Goal: Task Accomplishment & Management: Complete application form

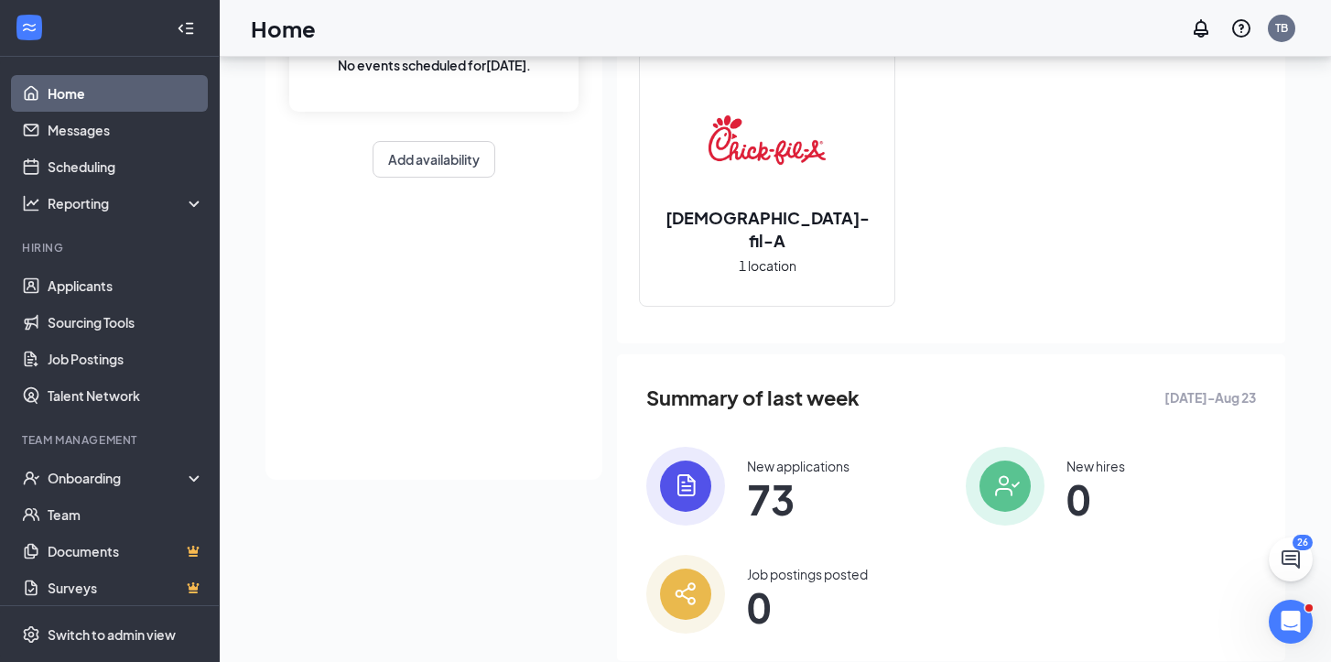
scroll to position [191, 0]
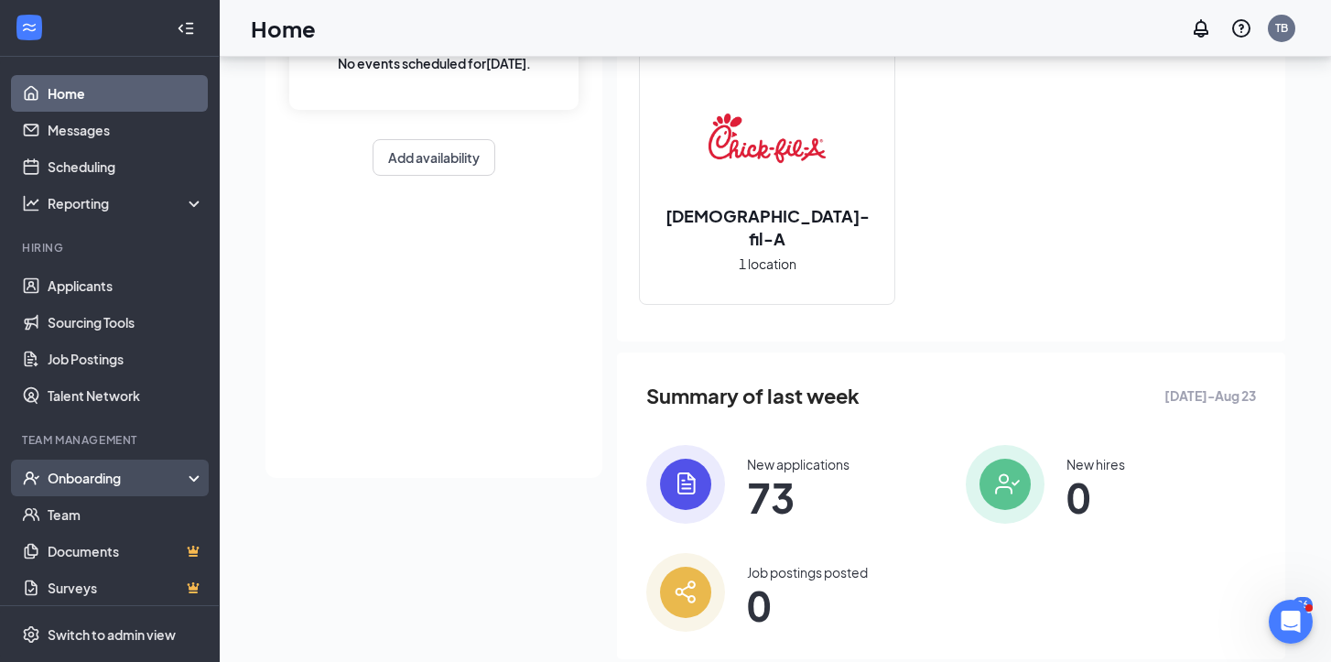
click at [183, 479] on div "Onboarding" at bounding box center [118, 478] width 141 height 18
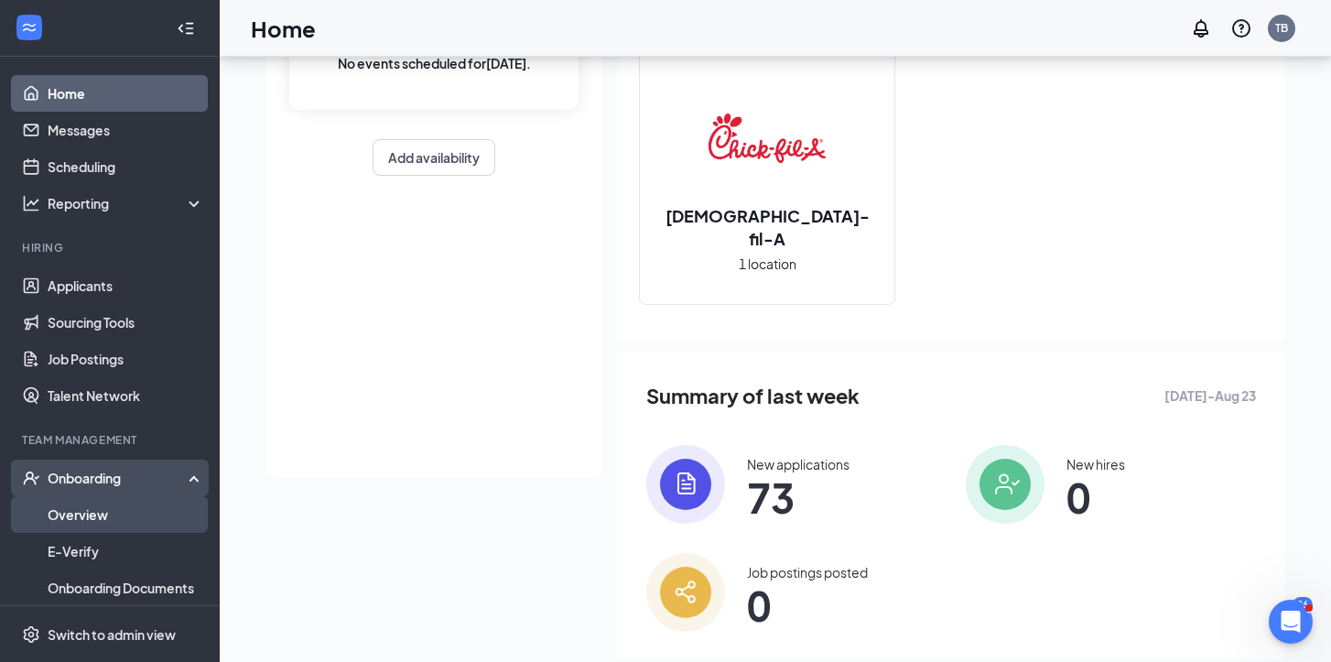
click at [151, 507] on link "Overview" at bounding box center [126, 514] width 157 height 37
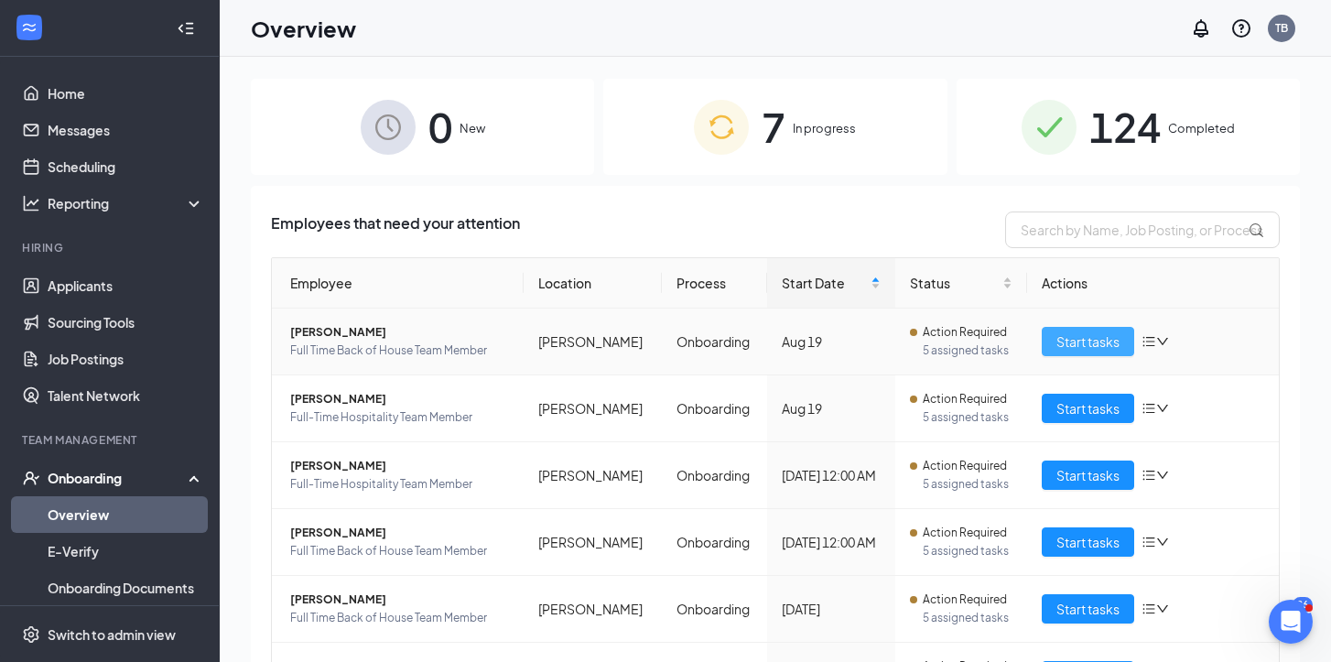
click at [1060, 335] on span "Start tasks" at bounding box center [1087, 341] width 63 height 20
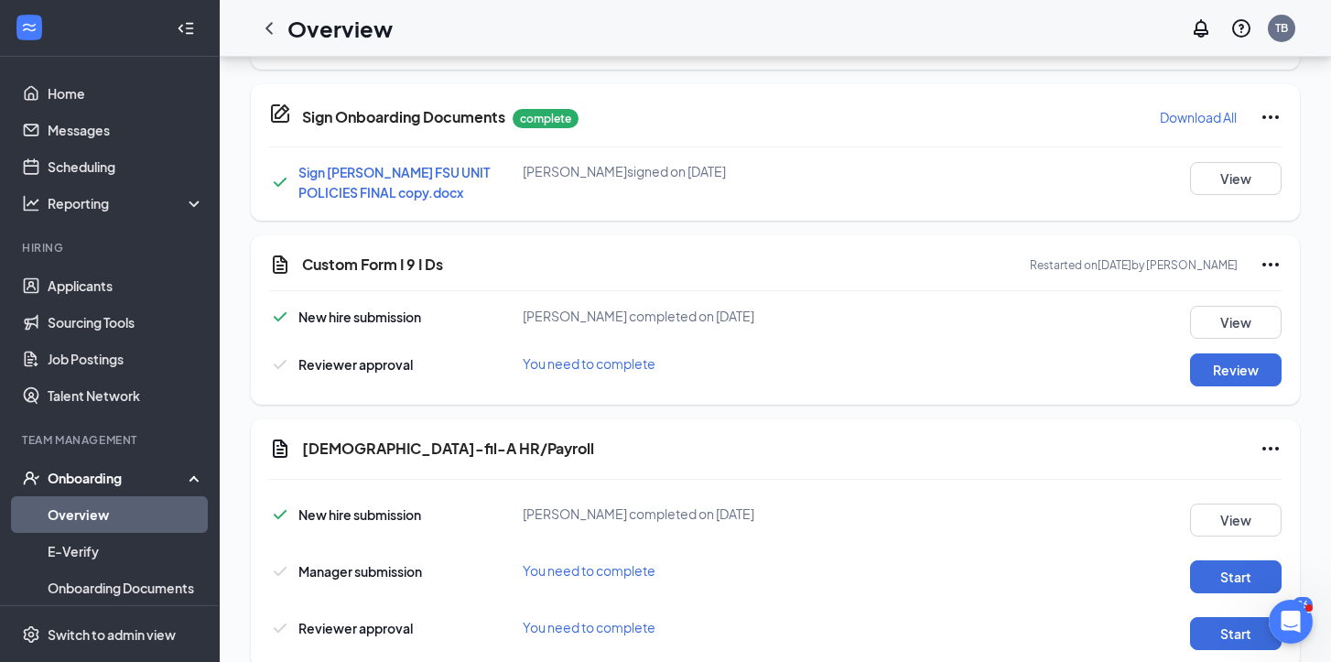
scroll to position [956, 0]
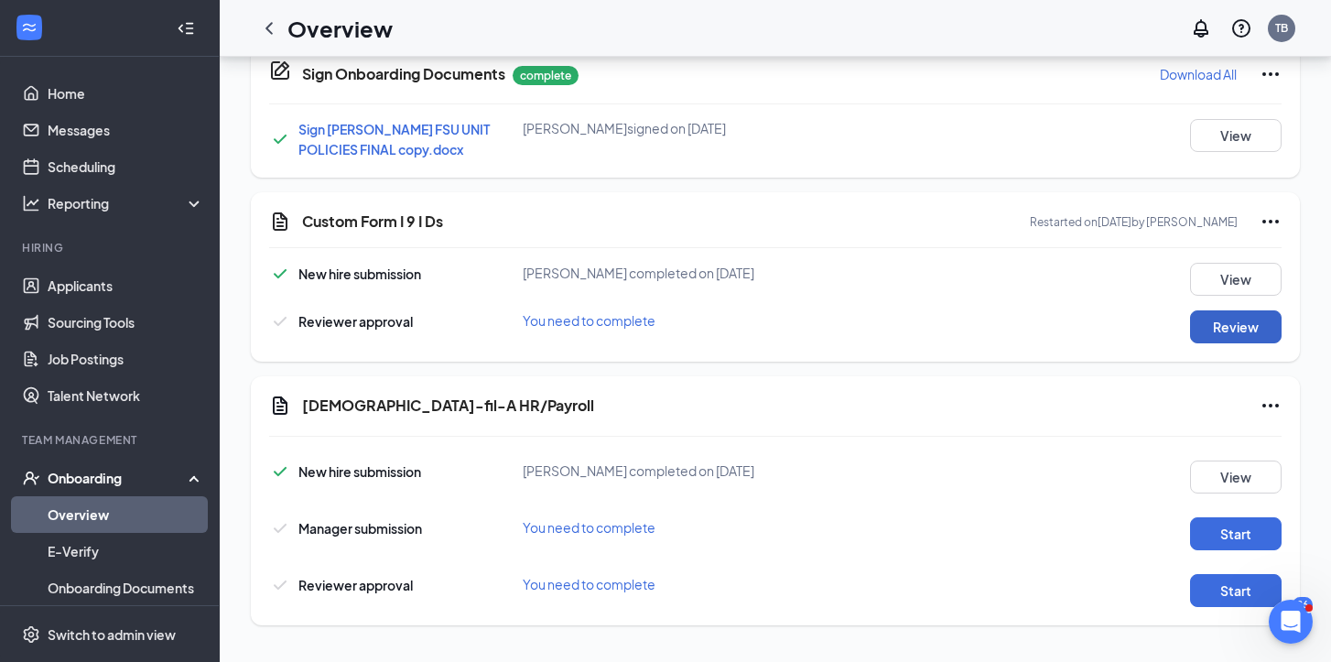
click at [1217, 326] on button "Review" at bounding box center [1236, 326] width 92 height 33
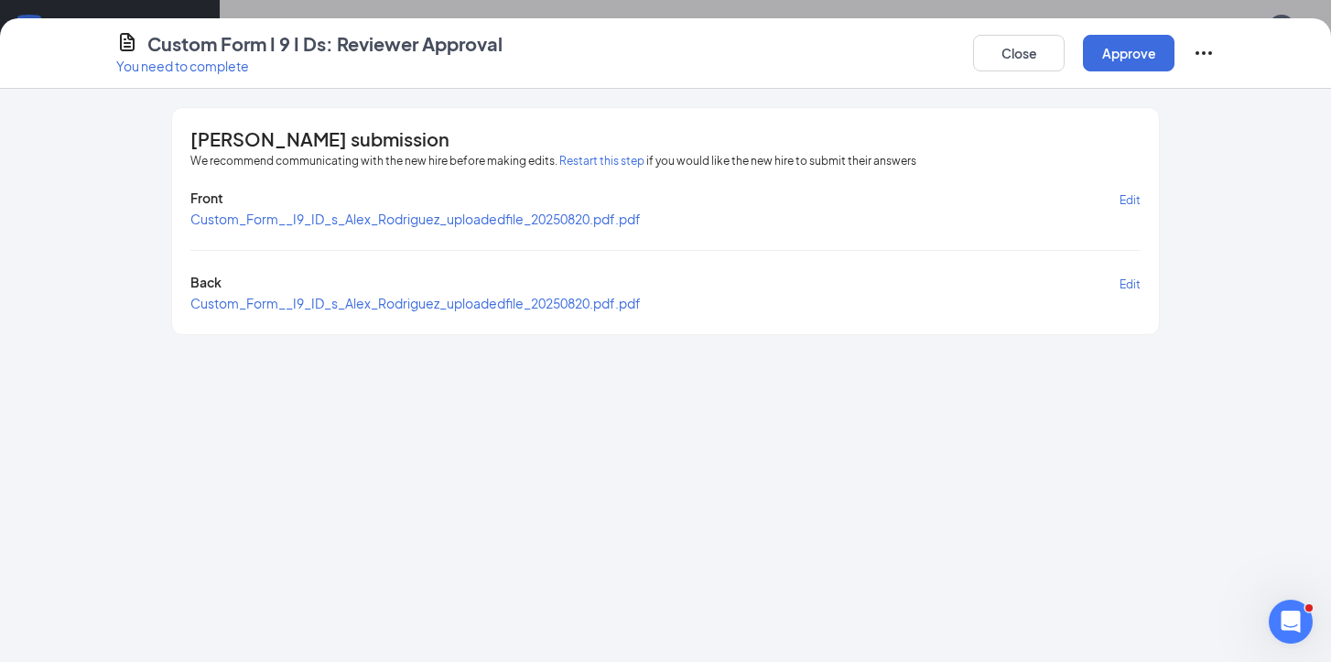
click at [475, 222] on span "Custom_Form__I9_ID_s_Alex_Rodriguez_uploadedfile_20250820.pdf.pdf" at bounding box center [415, 219] width 450 height 16
click at [1024, 49] on button "Close" at bounding box center [1019, 53] width 92 height 37
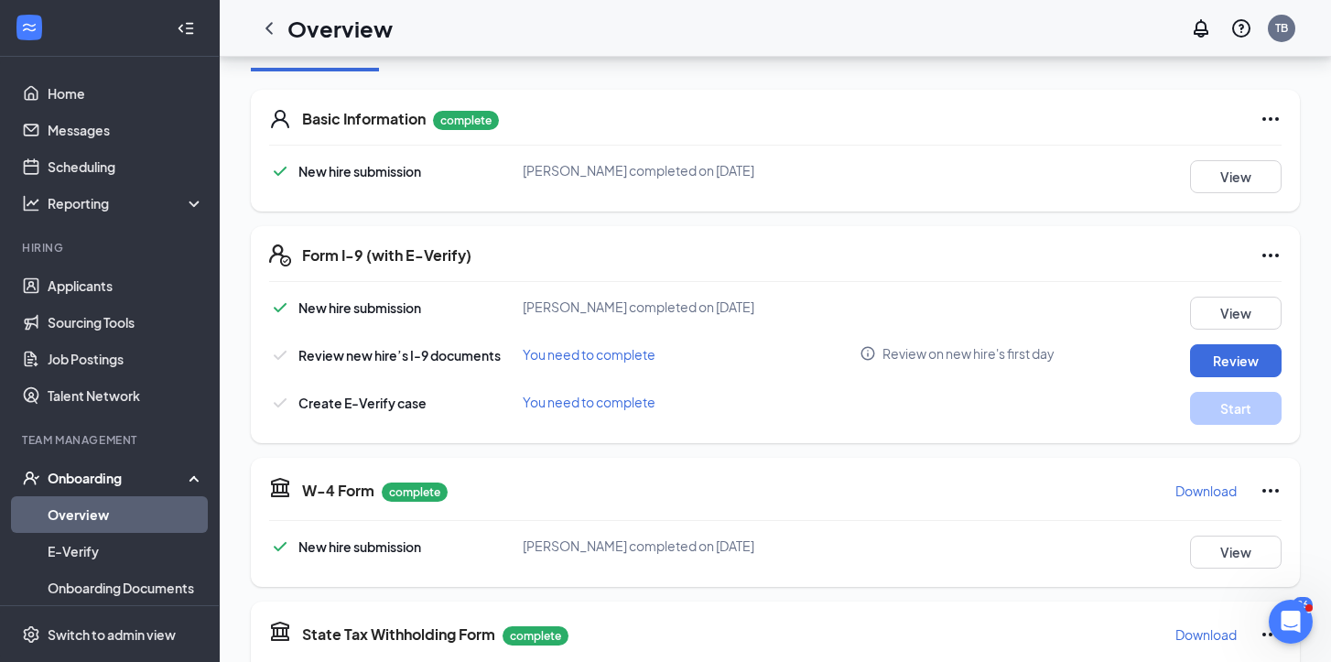
scroll to position [253, 0]
click at [1239, 352] on button "Review" at bounding box center [1236, 359] width 92 height 33
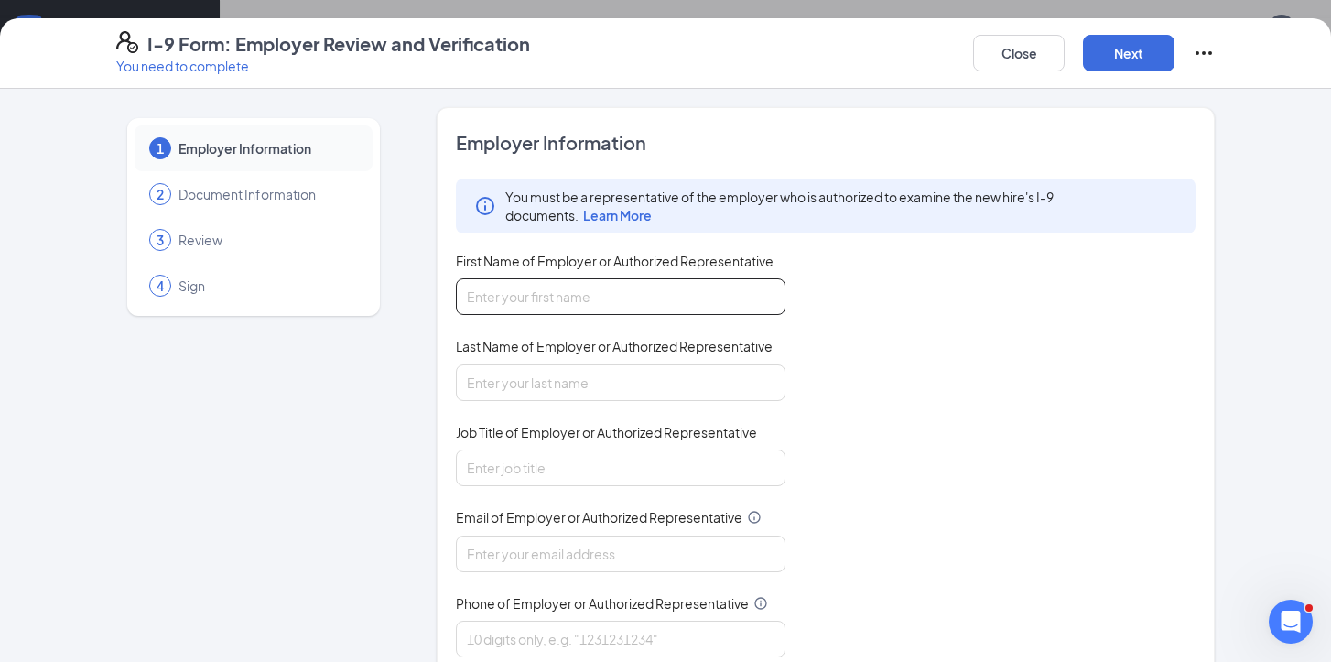
click at [741, 296] on input "First Name of Employer or Authorized Representative" at bounding box center [621, 296] width 330 height 37
type input "[PERSON_NAME]"
type input "Burns"
type input "[EMAIL_ADDRESS][DOMAIN_NAME]"
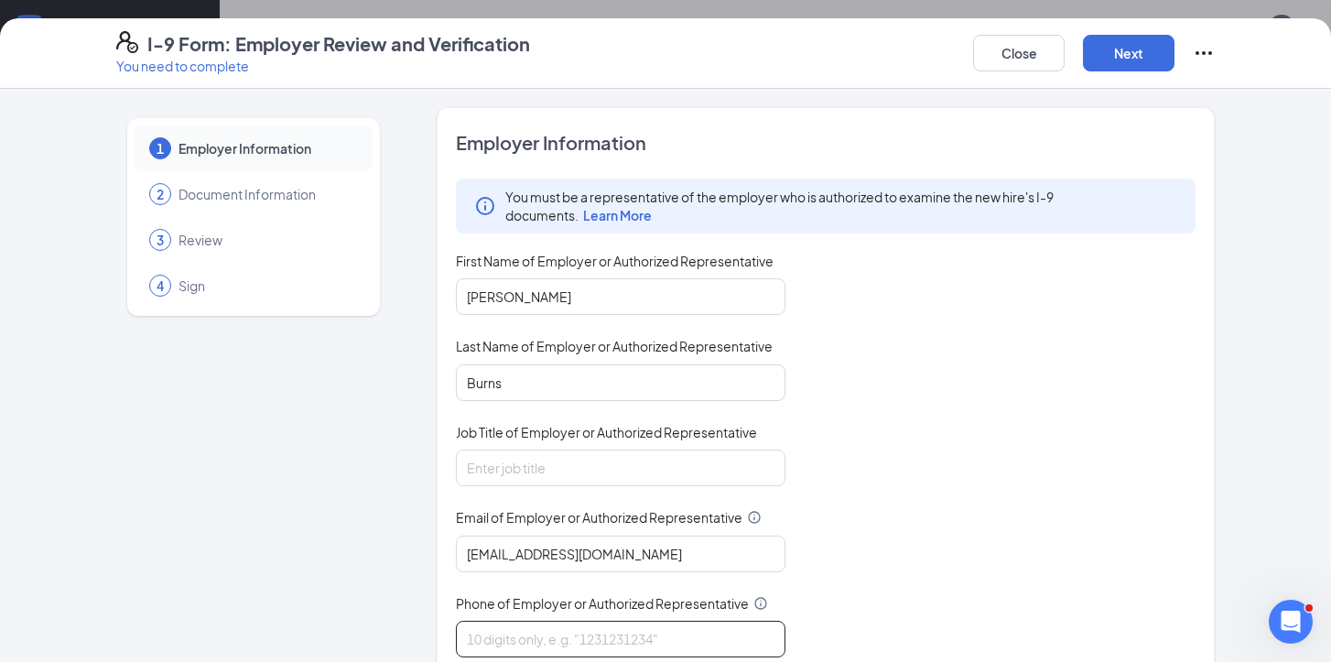
type input "6788488941"
click at [647, 475] on input "Job Title of Employer or Authorized Representative" at bounding box center [621, 467] width 330 height 37
type input "Operating Partner"
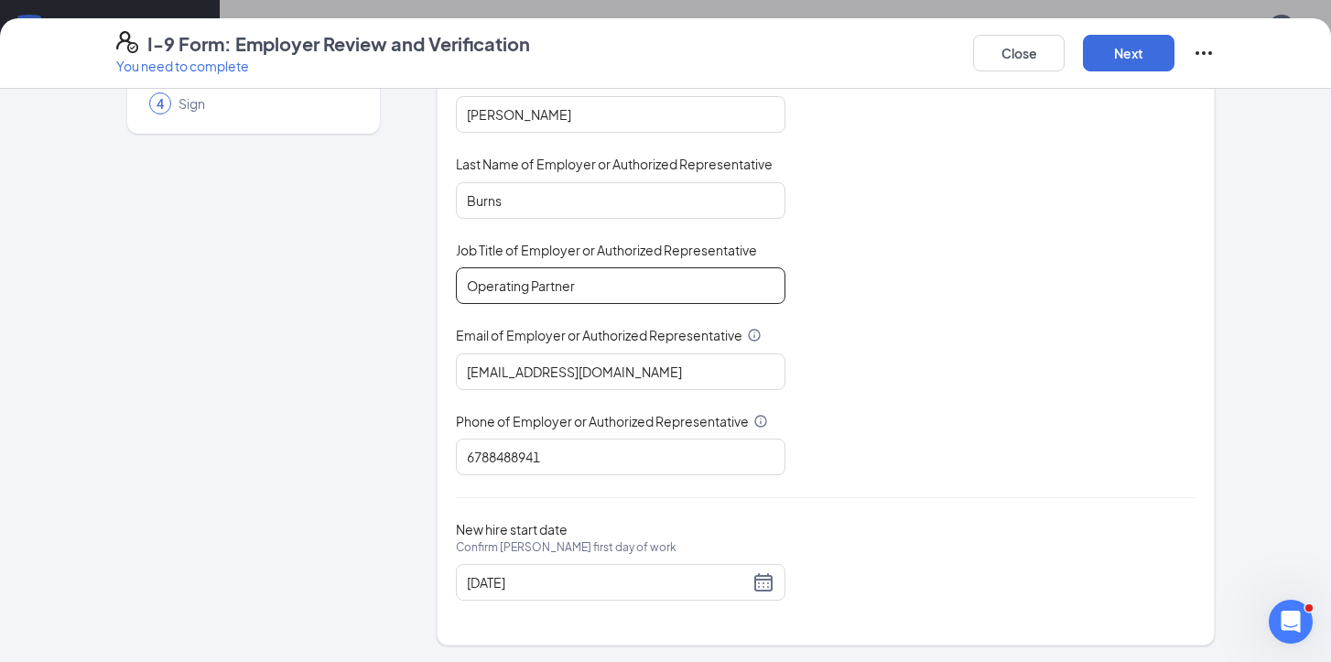
scroll to position [320, 0]
click at [766, 578] on div "[DATE]" at bounding box center [621, 582] width 308 height 22
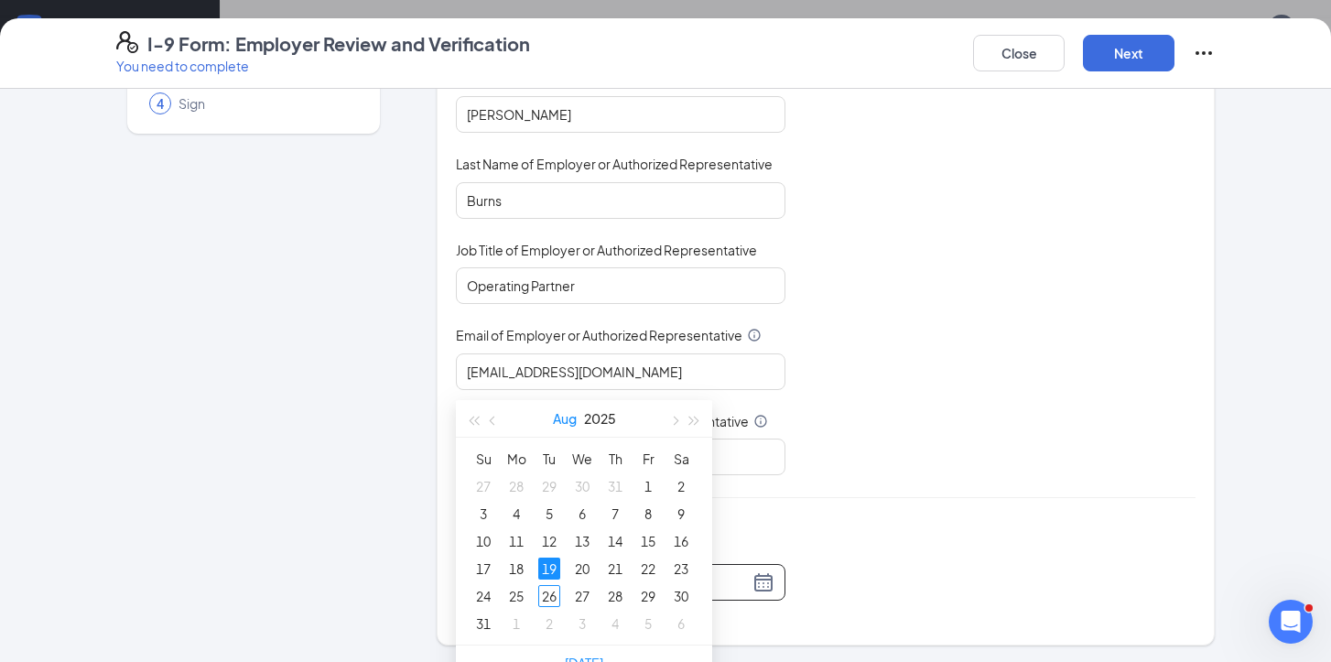
scroll to position [525, 0]
type input "[DATE]"
click at [555, 591] on div "26" at bounding box center [549, 594] width 22 height 22
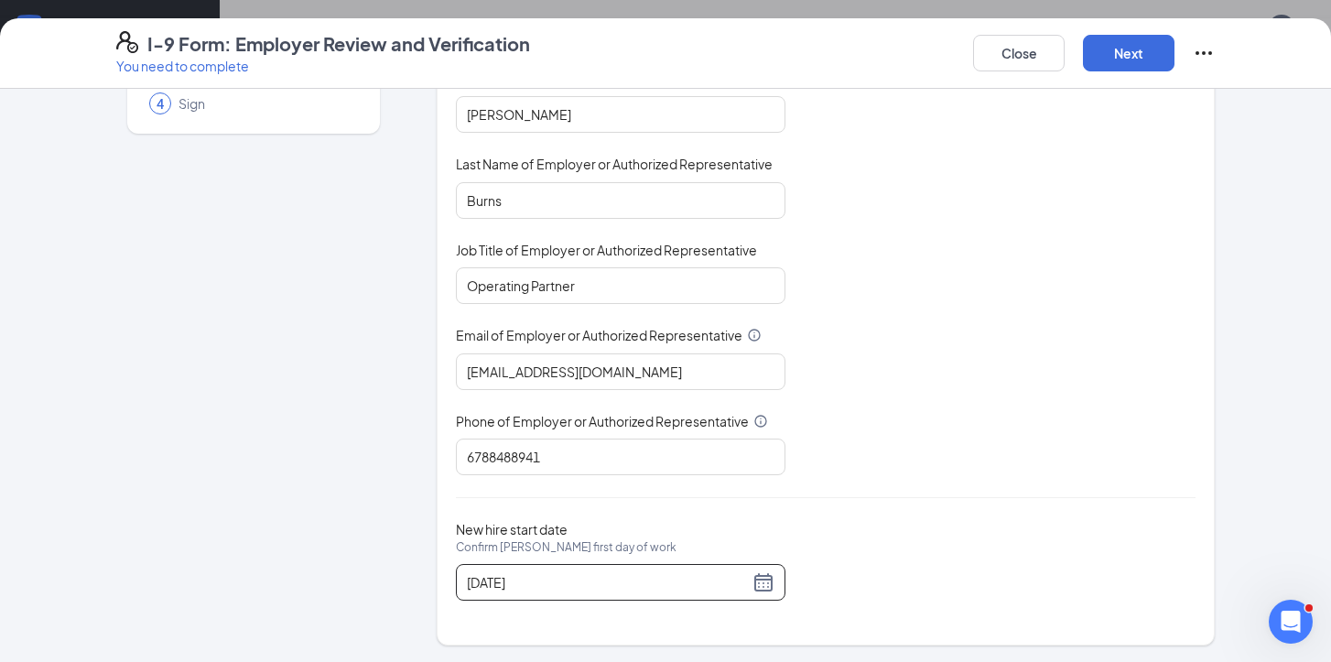
scroll to position [563, 0]
click at [1143, 60] on button "Next" at bounding box center [1129, 53] width 92 height 37
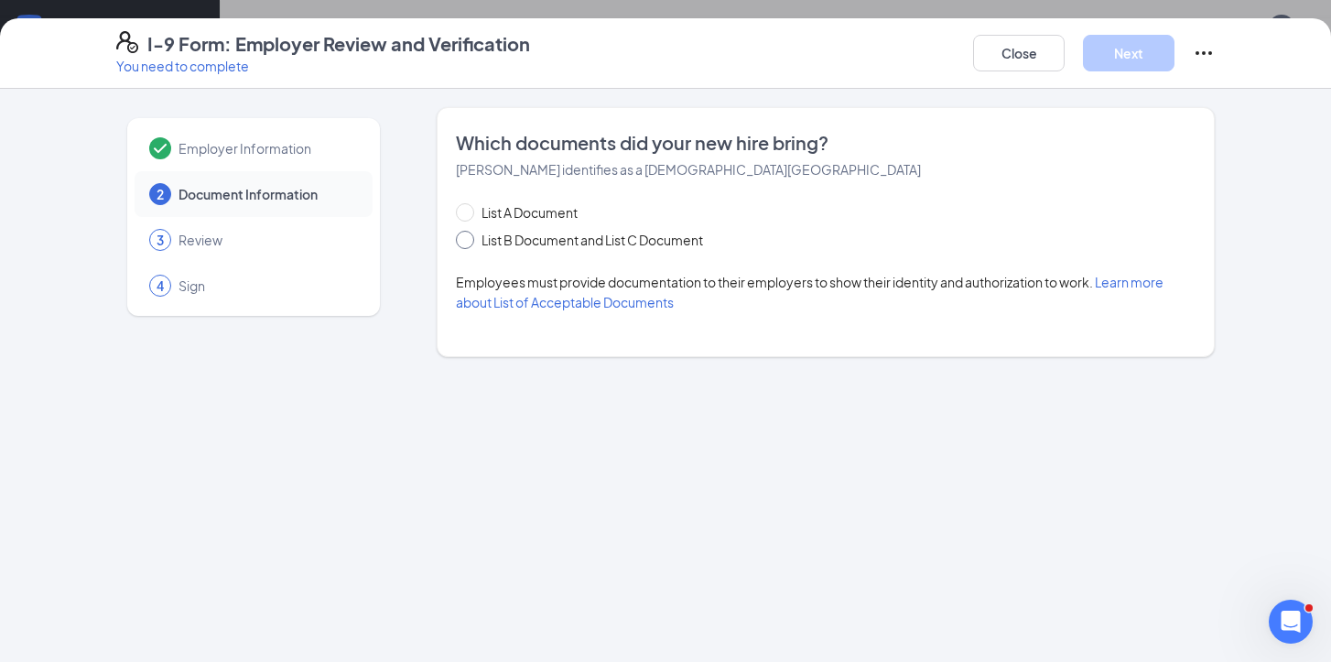
click at [465, 243] on input "List B Document and List C Document" at bounding box center [462, 237] width 13 height 13
radio input "true"
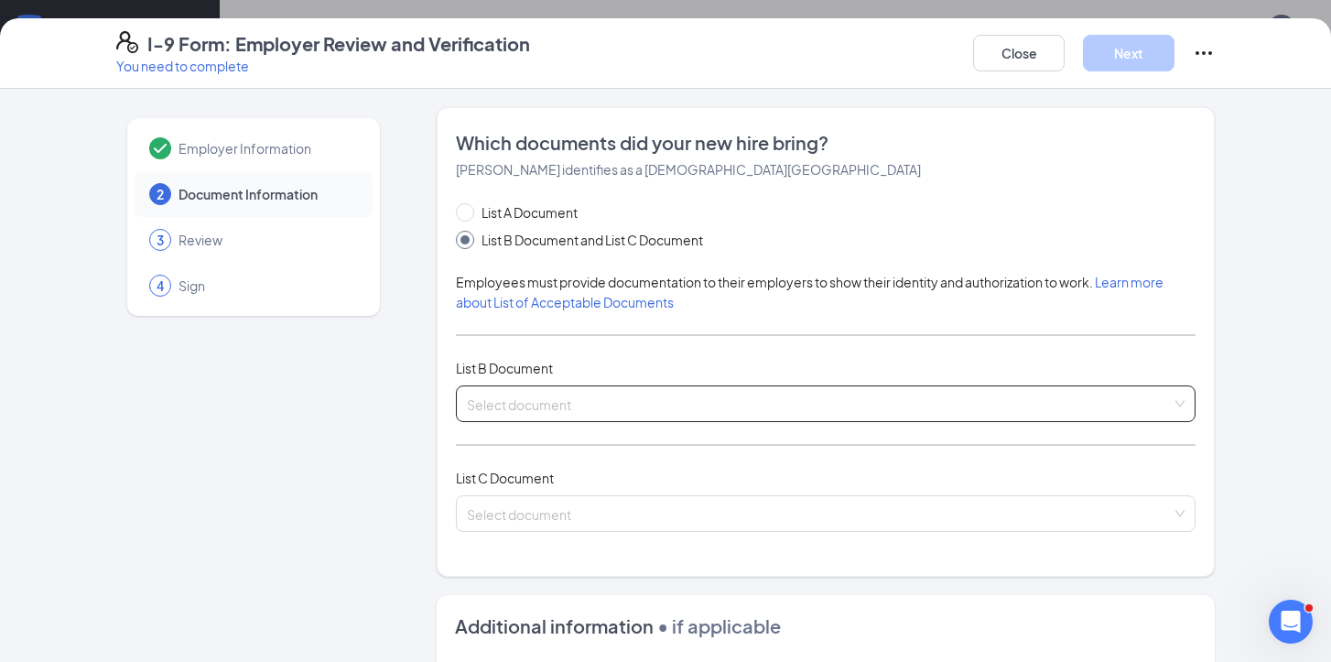
click at [551, 395] on input "search" at bounding box center [819, 399] width 705 height 27
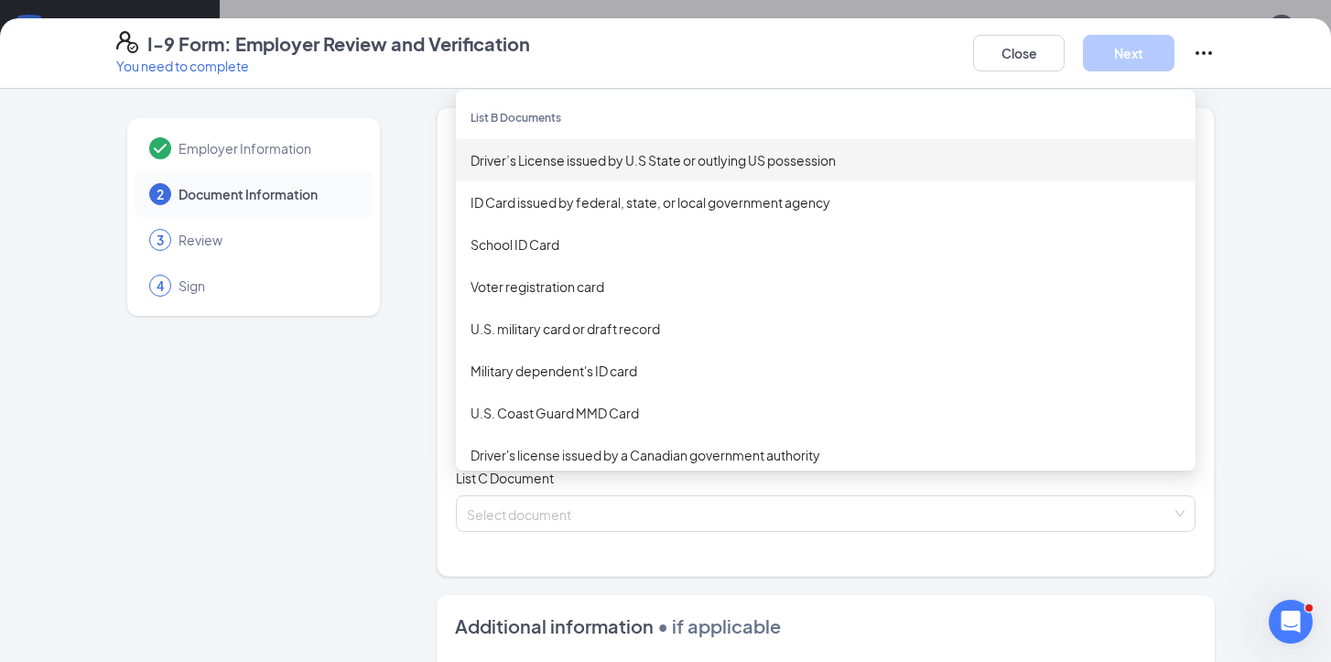
click at [527, 160] on div "Driver’s License issued by U.S State or outlying US possession" at bounding box center [826, 160] width 710 height 20
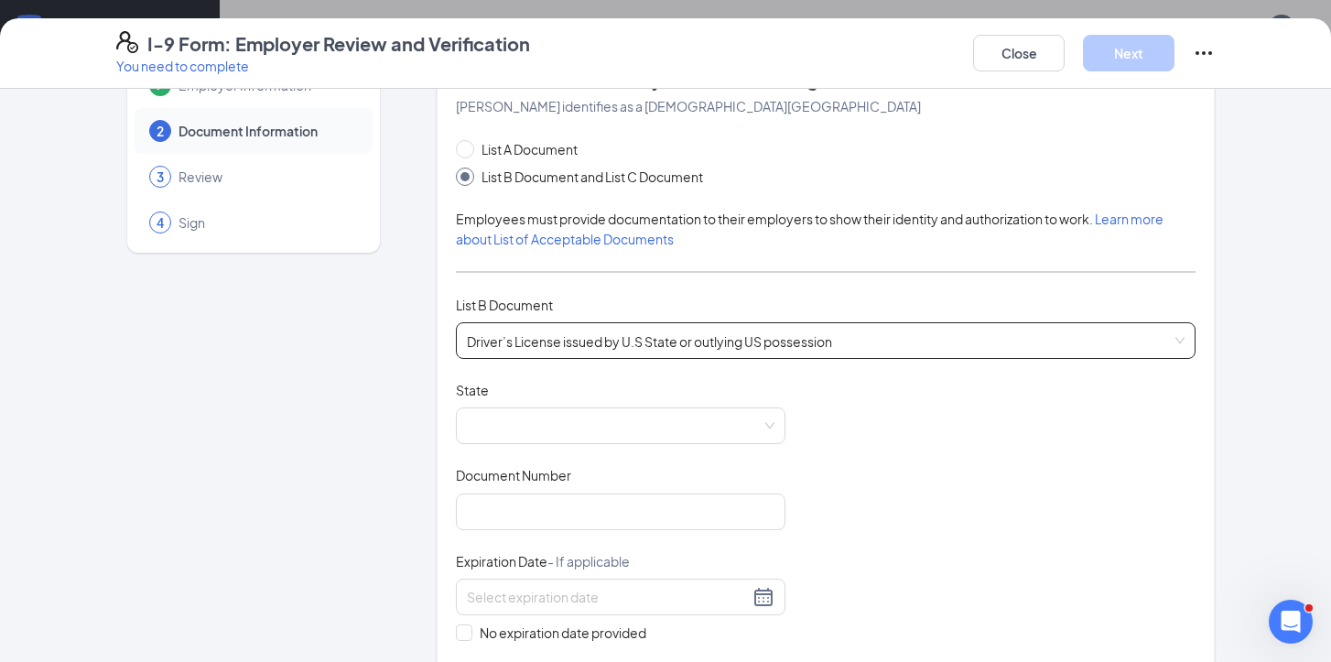
scroll to position [71, 0]
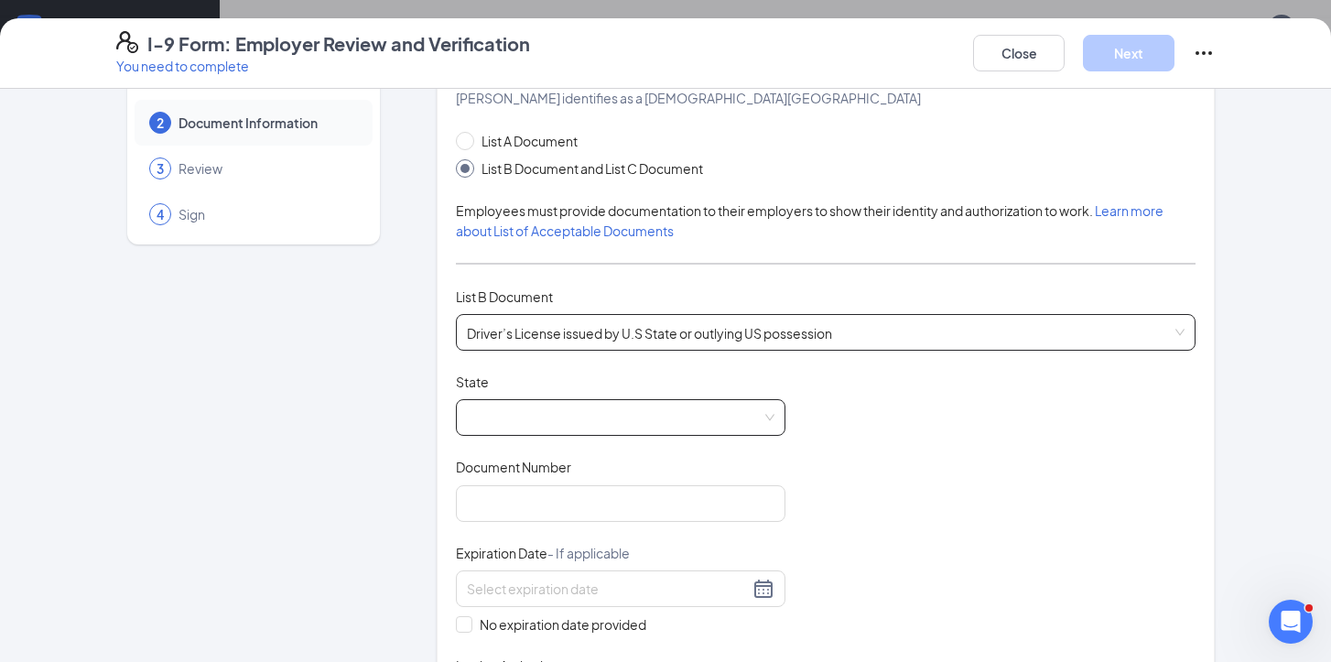
click at [644, 419] on span at bounding box center [621, 417] width 308 height 35
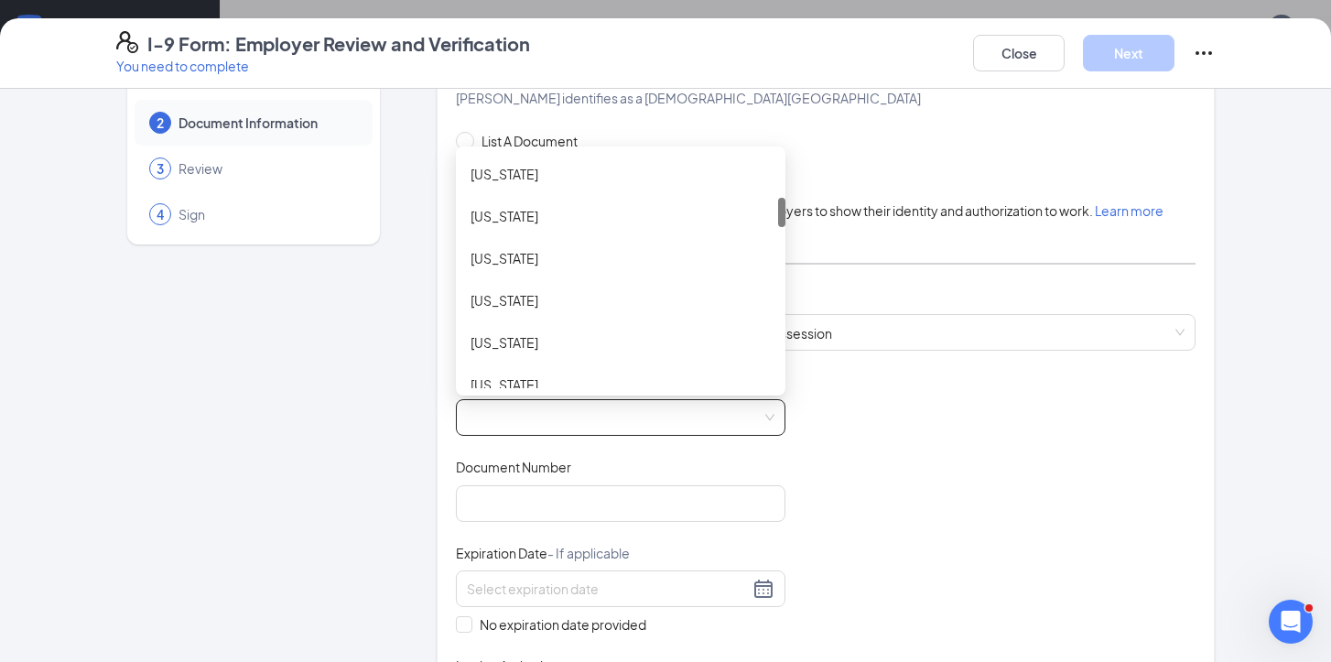
scroll to position [340, 0]
click at [501, 298] on div "[US_STATE]" at bounding box center [621, 298] width 300 height 20
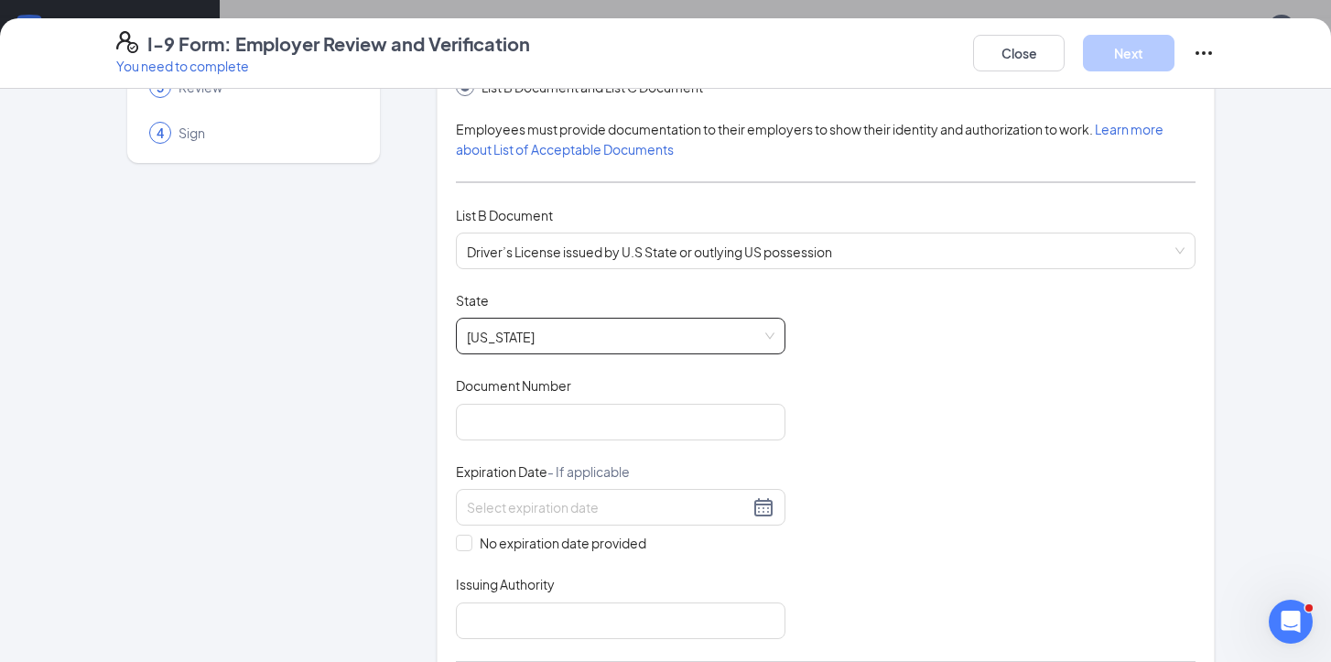
scroll to position [190, 0]
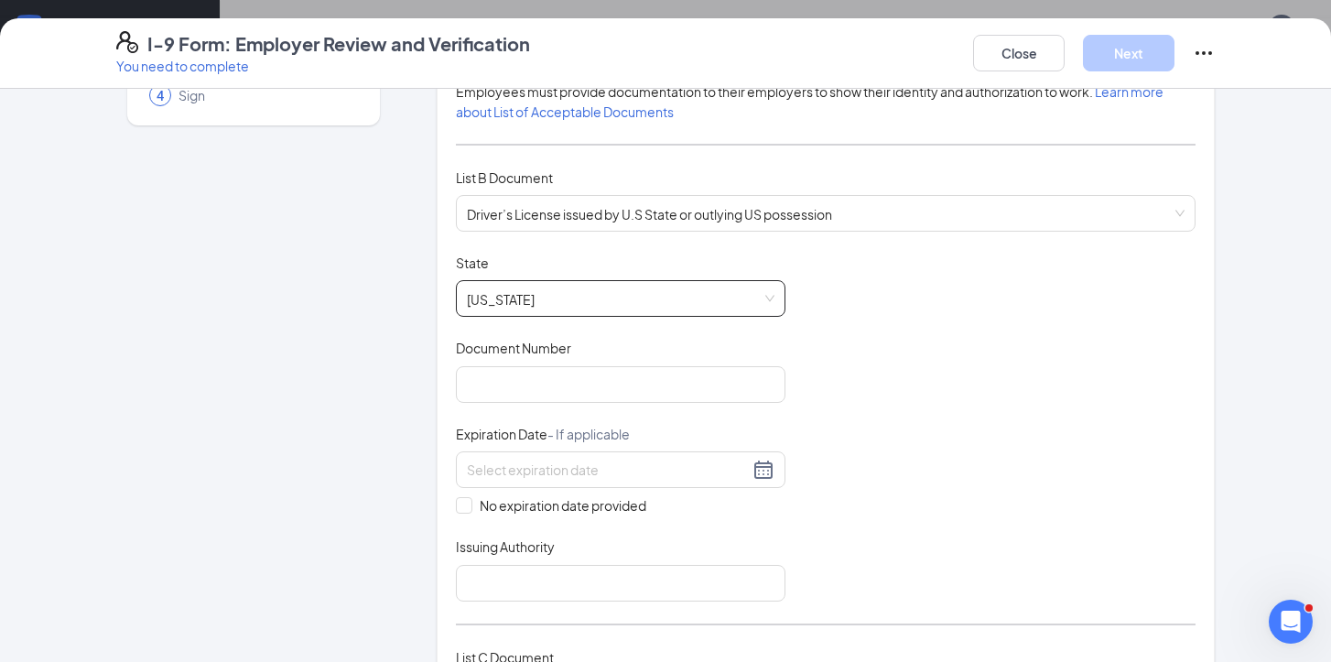
click at [600, 398] on input "Document Number" at bounding box center [621, 384] width 330 height 37
click at [623, 397] on input "Document Number" at bounding box center [621, 384] width 330 height 37
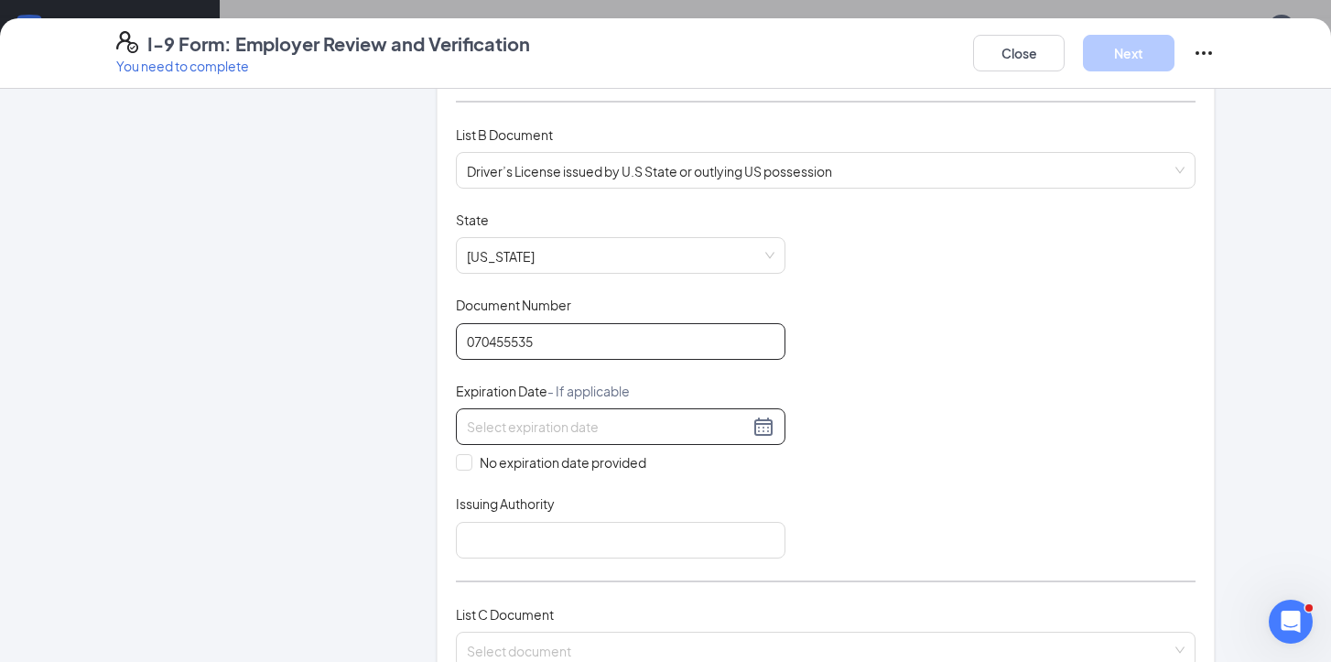
scroll to position [232, 0]
type input "070455535"
click at [628, 429] on input at bounding box center [608, 428] width 282 height 20
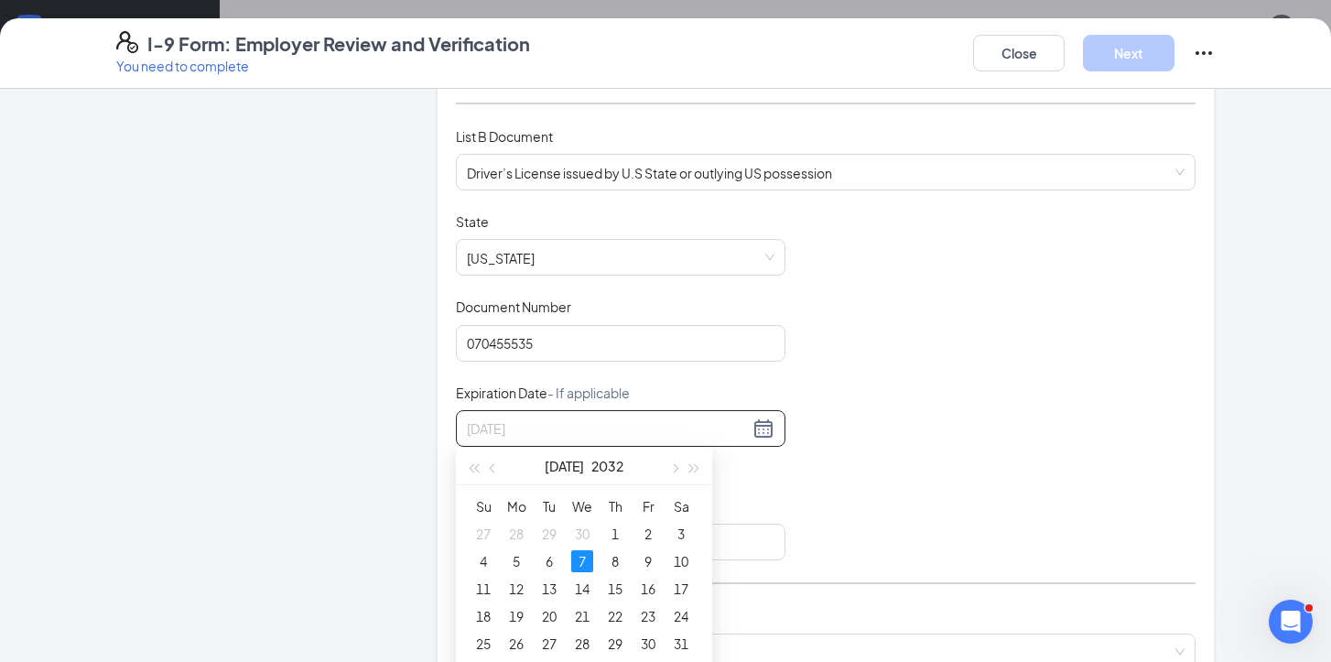
click at [587, 556] on div "7" at bounding box center [582, 561] width 22 height 22
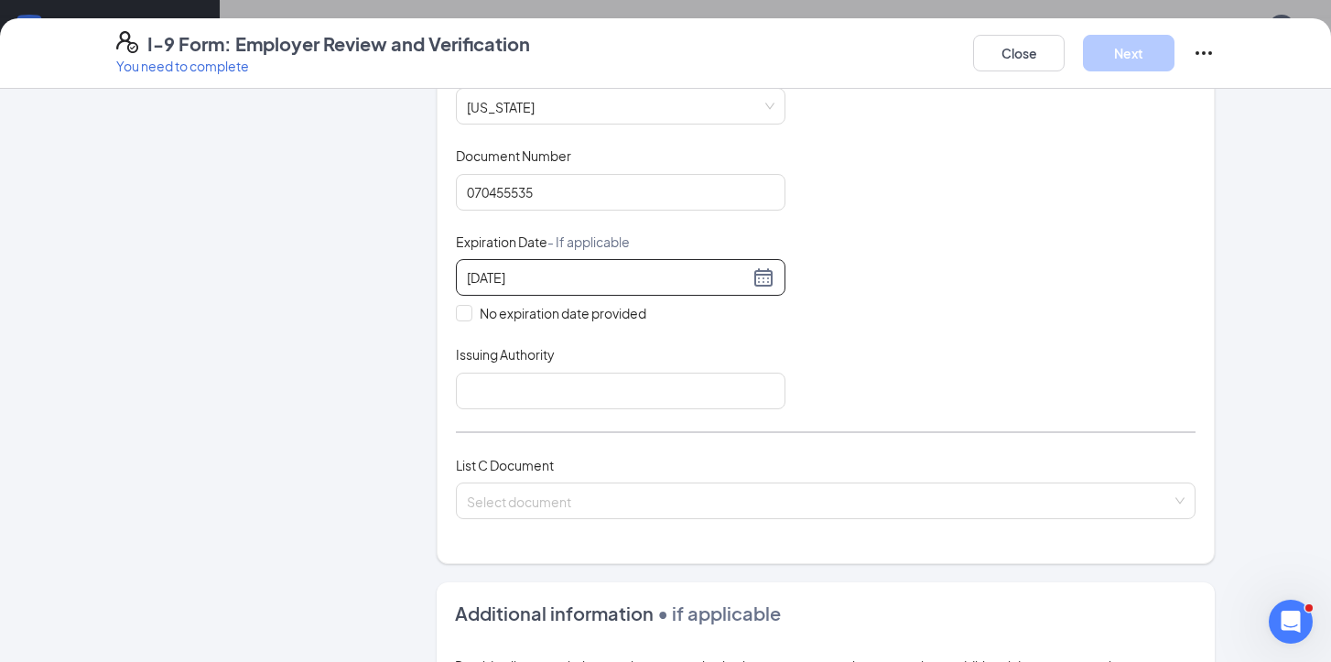
scroll to position [384, 0]
type input "[DATE]"
click at [674, 398] on input "Issuing Authority" at bounding box center [621, 390] width 330 height 37
type input "[US_STATE]"
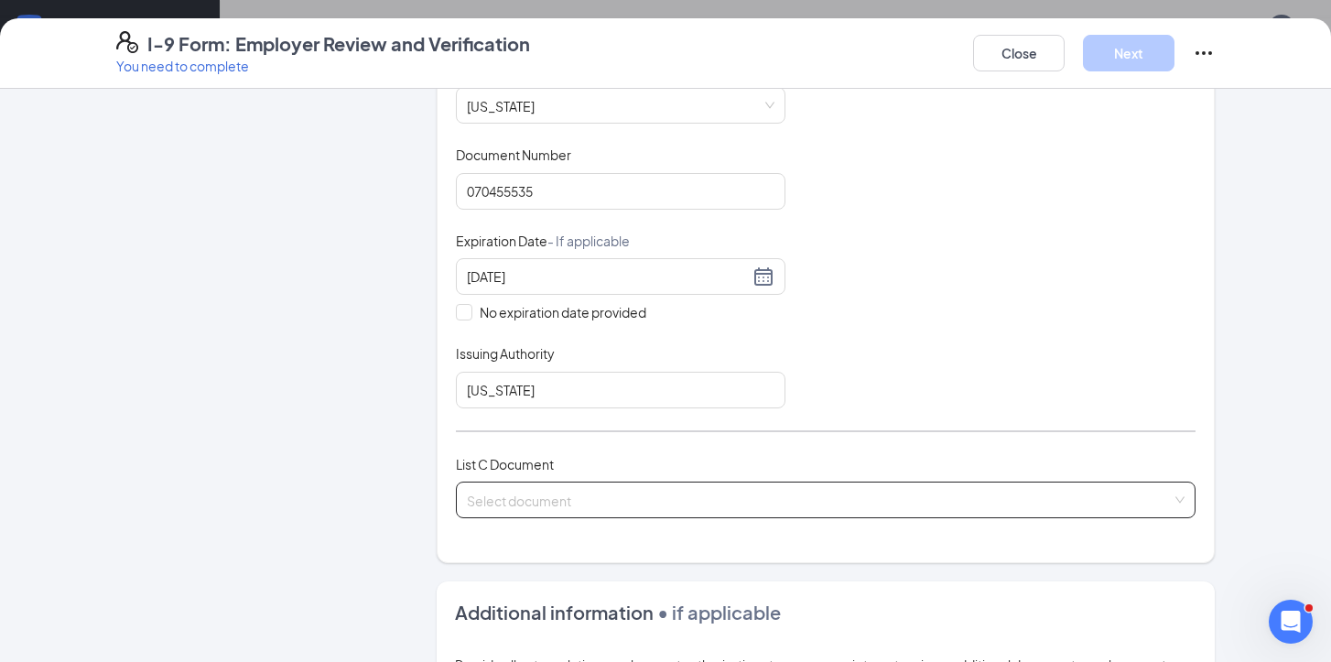
click at [636, 483] on input "search" at bounding box center [819, 495] width 705 height 27
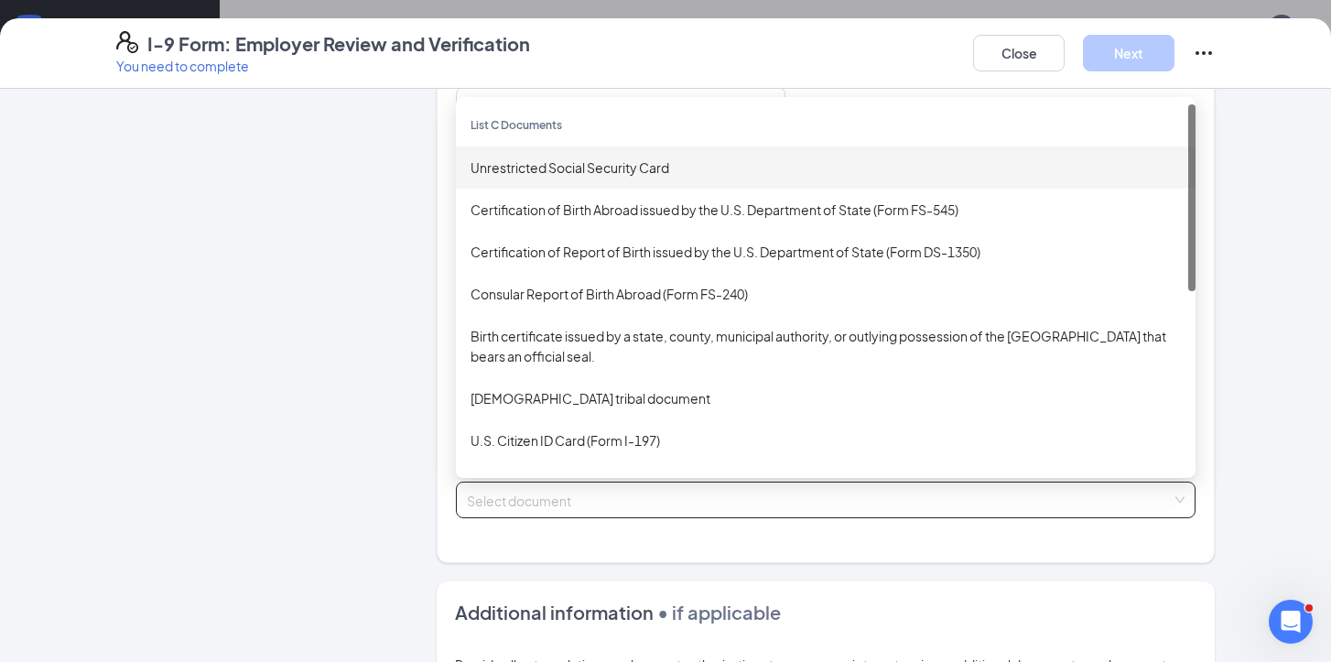
click at [618, 157] on div "Unrestricted Social Security Card" at bounding box center [826, 167] width 710 height 20
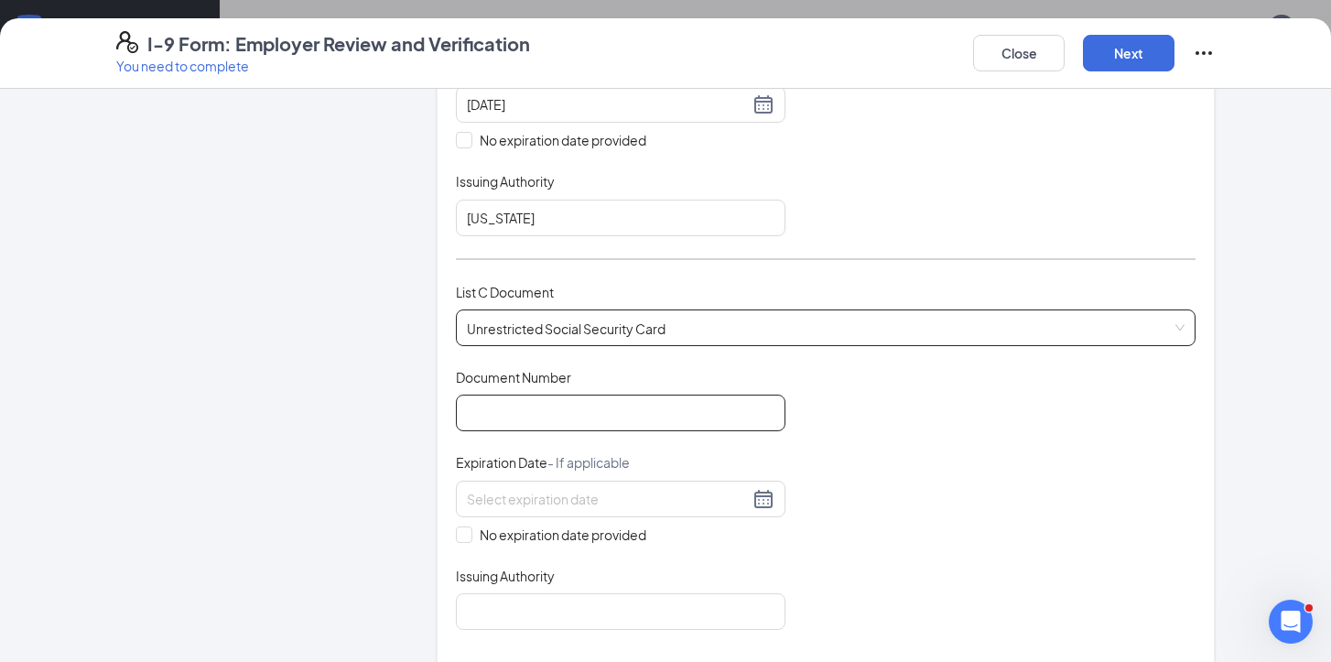
scroll to position [582, 0]
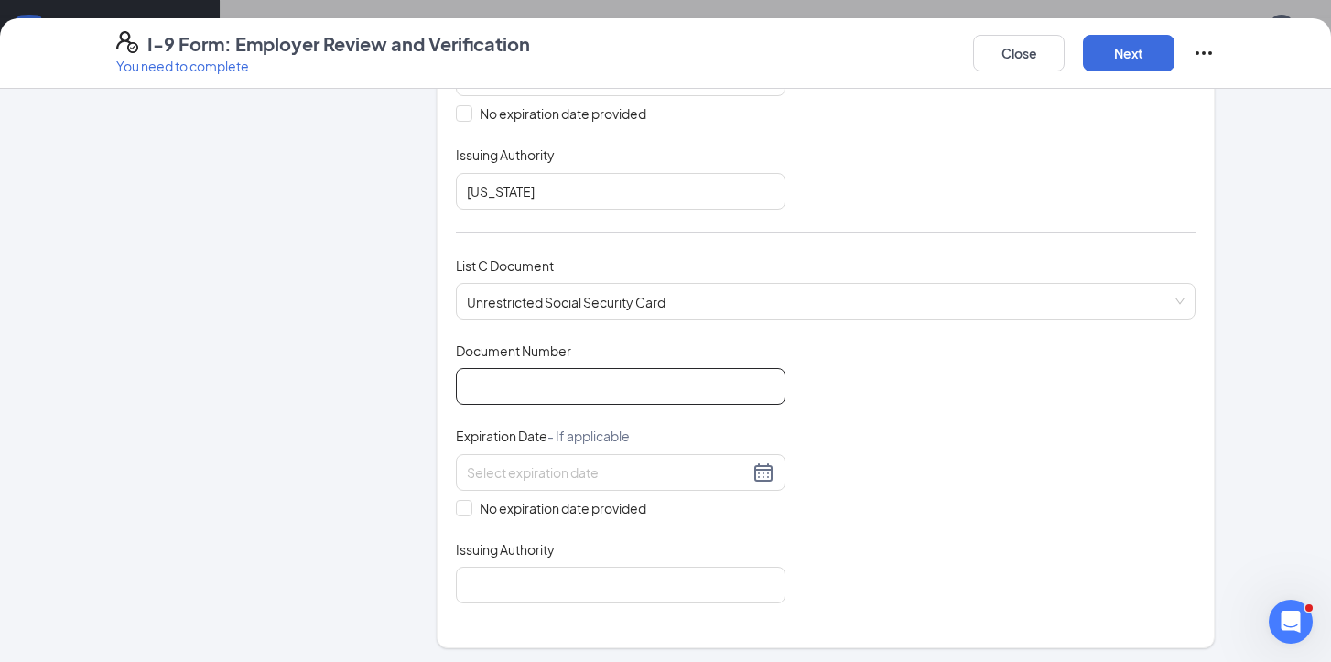
click at [605, 385] on input "Document Number" at bounding box center [621, 386] width 330 height 37
type input "671309200"
click at [472, 501] on span "No expiration date provided" at bounding box center [562, 508] width 181 height 20
click at [469, 501] on input "No expiration date provided" at bounding box center [462, 506] width 13 height 13
checkbox input "true"
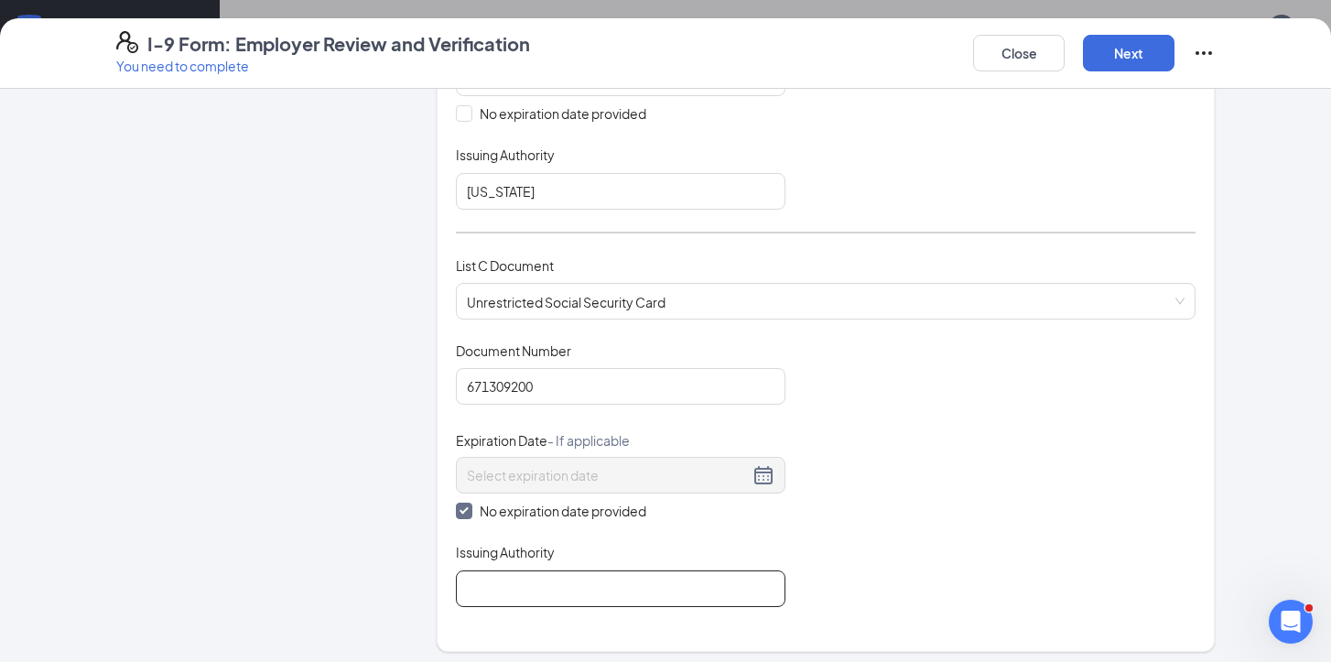
click at [529, 570] on input "Issuing Authority" at bounding box center [621, 588] width 330 height 37
type input "US government"
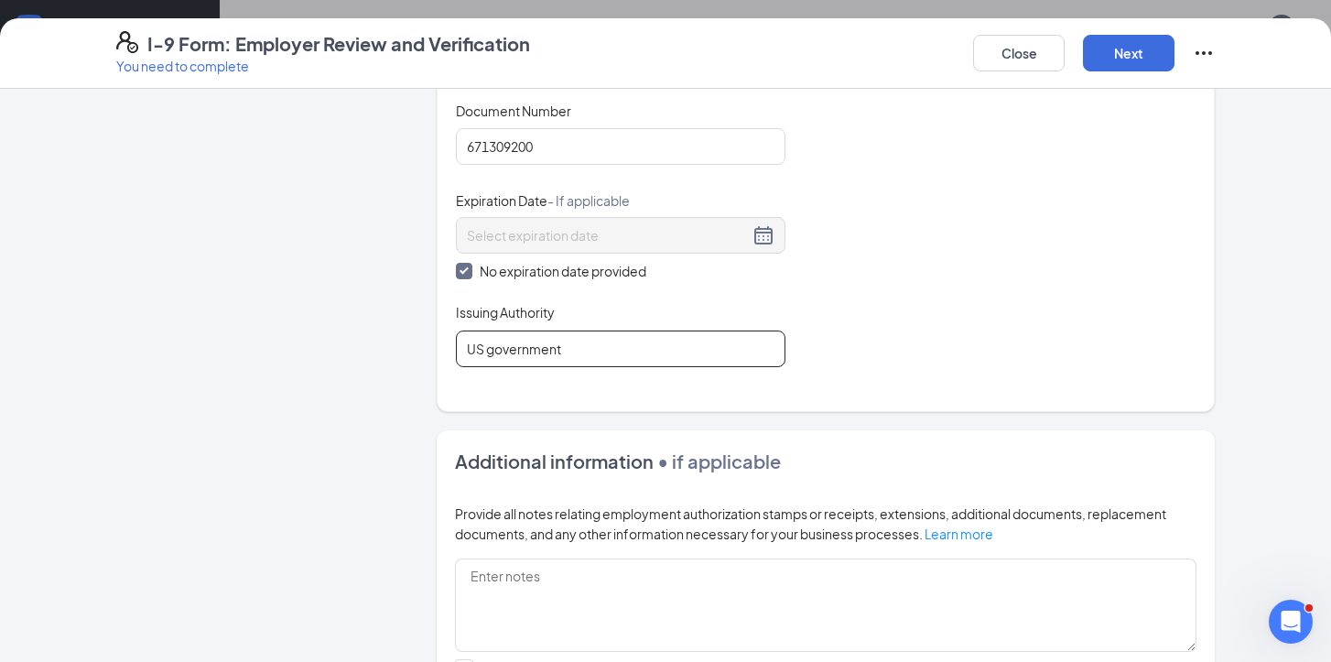
scroll to position [1051, 0]
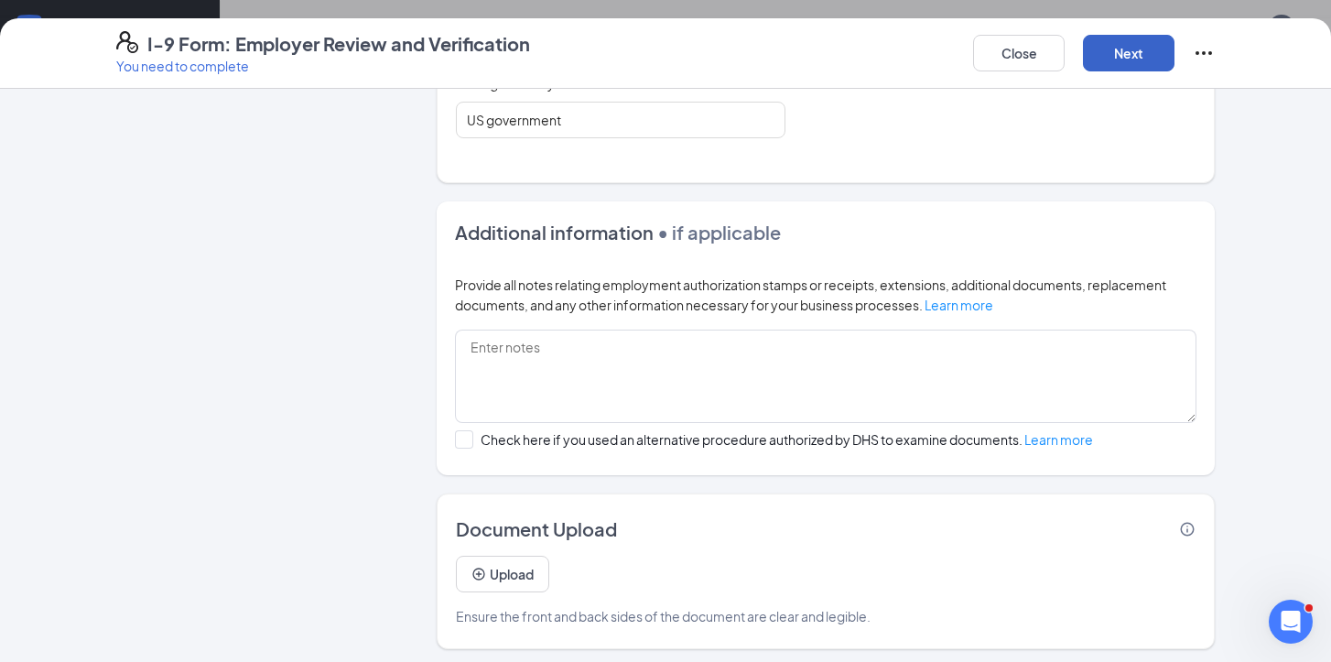
click at [1115, 69] on button "Next" at bounding box center [1129, 53] width 92 height 37
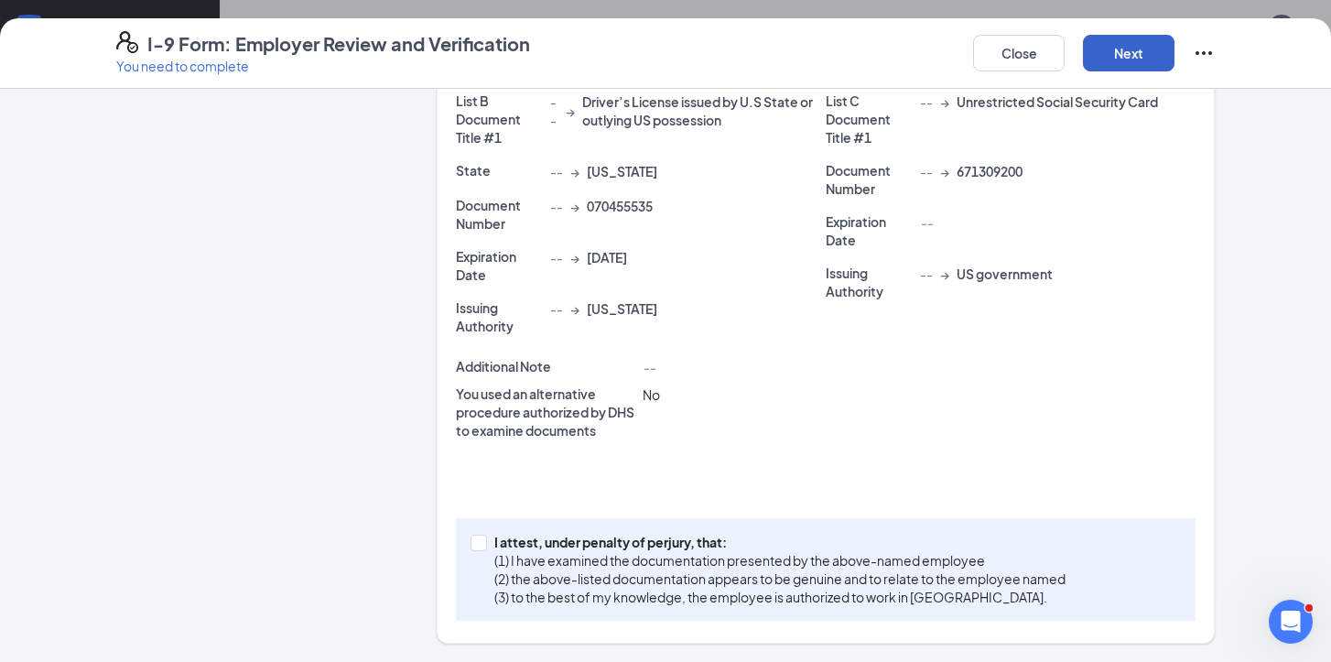
scroll to position [478, 0]
click at [479, 543] on input "I attest, under penalty of [PERSON_NAME], that: (1) I have examined the documen…" at bounding box center [477, 542] width 13 height 13
checkbox input "true"
click at [1123, 57] on button "Next" at bounding box center [1129, 53] width 92 height 37
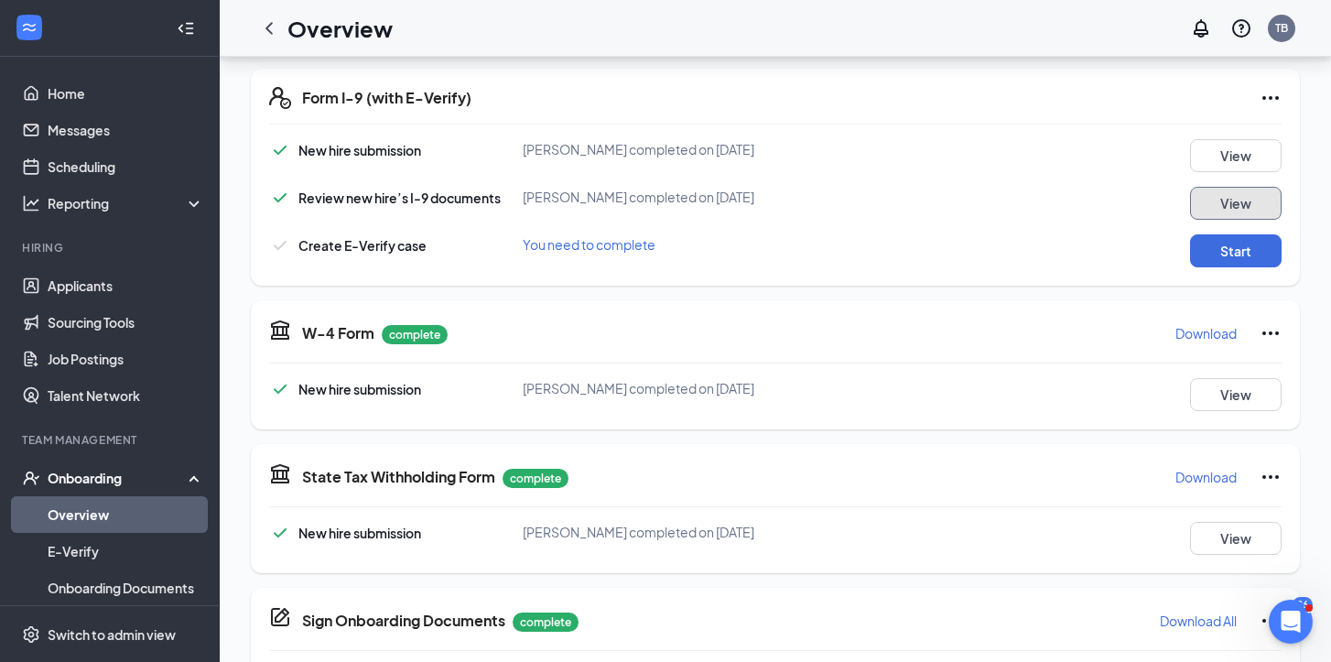
scroll to position [377, 0]
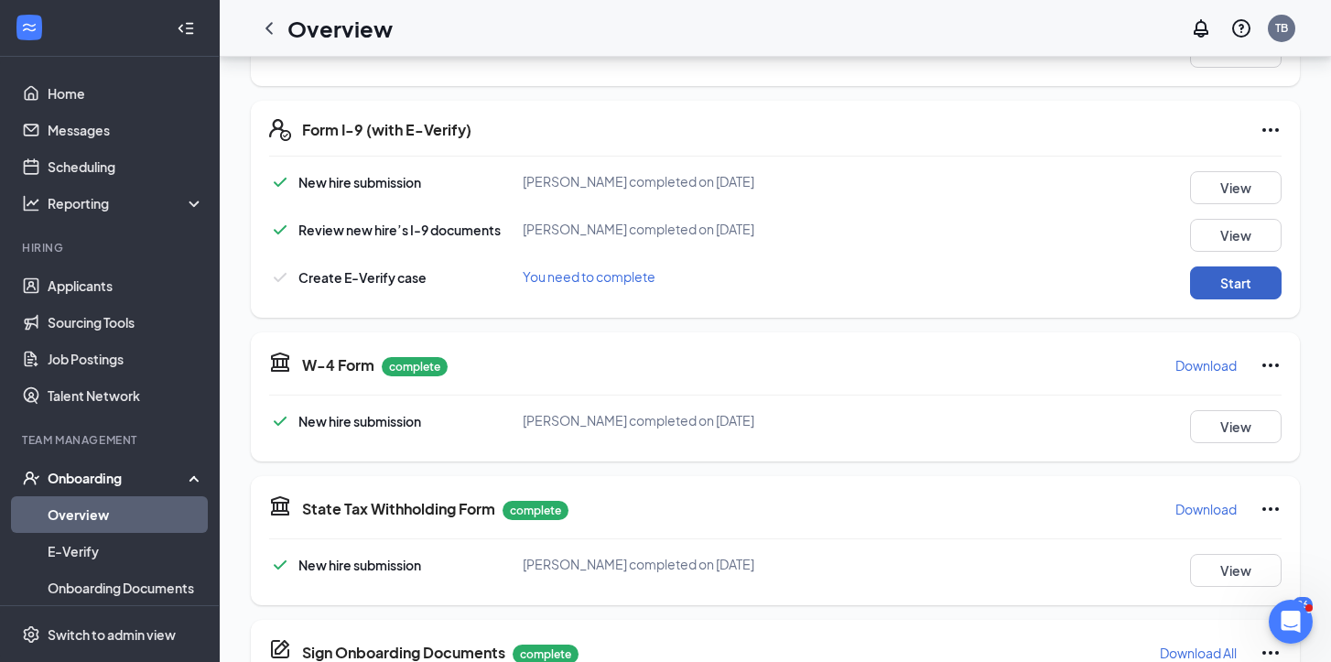
click at [1260, 279] on button "Start" at bounding box center [1236, 282] width 92 height 33
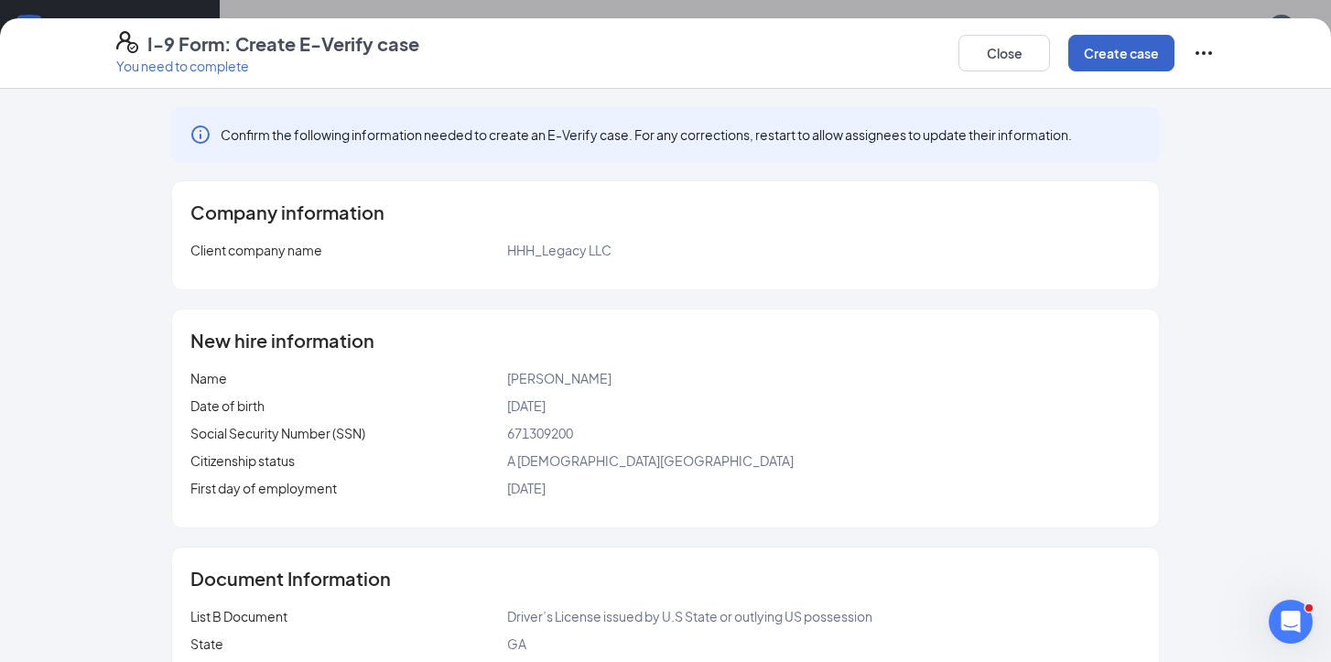
click at [1158, 43] on button "Create case" at bounding box center [1121, 53] width 106 height 37
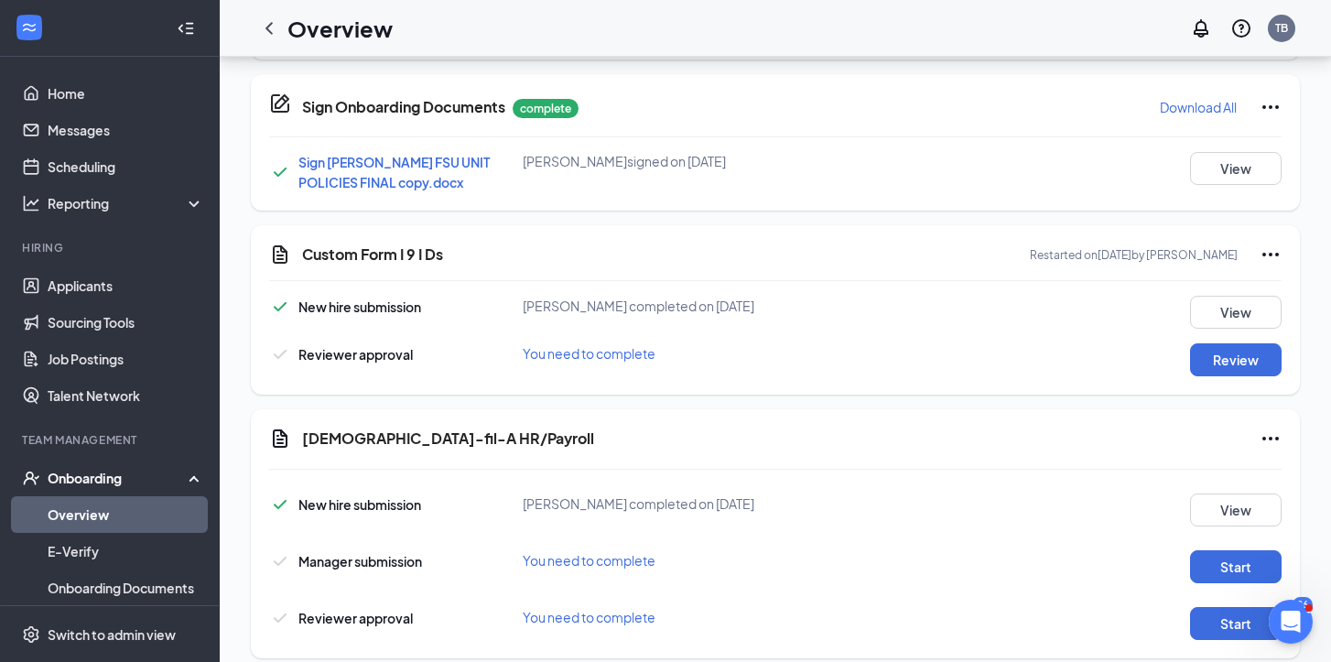
scroll to position [1055, 0]
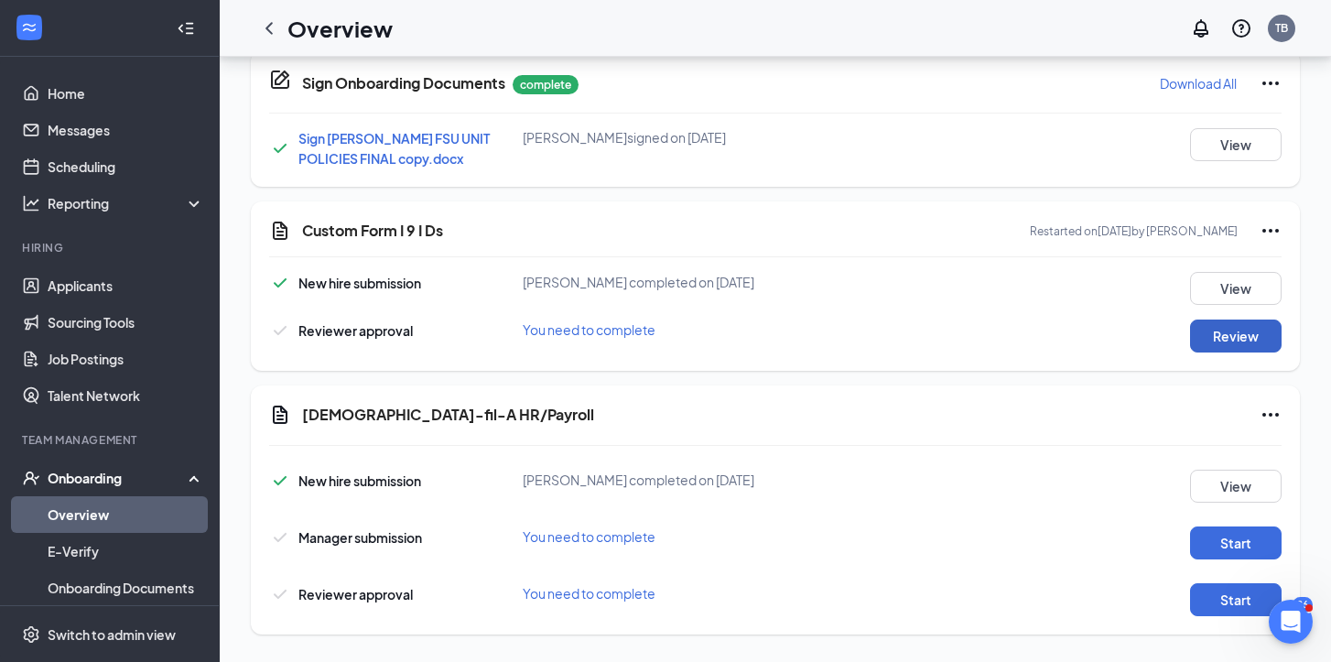
click at [1213, 338] on button "Review" at bounding box center [1236, 335] width 92 height 33
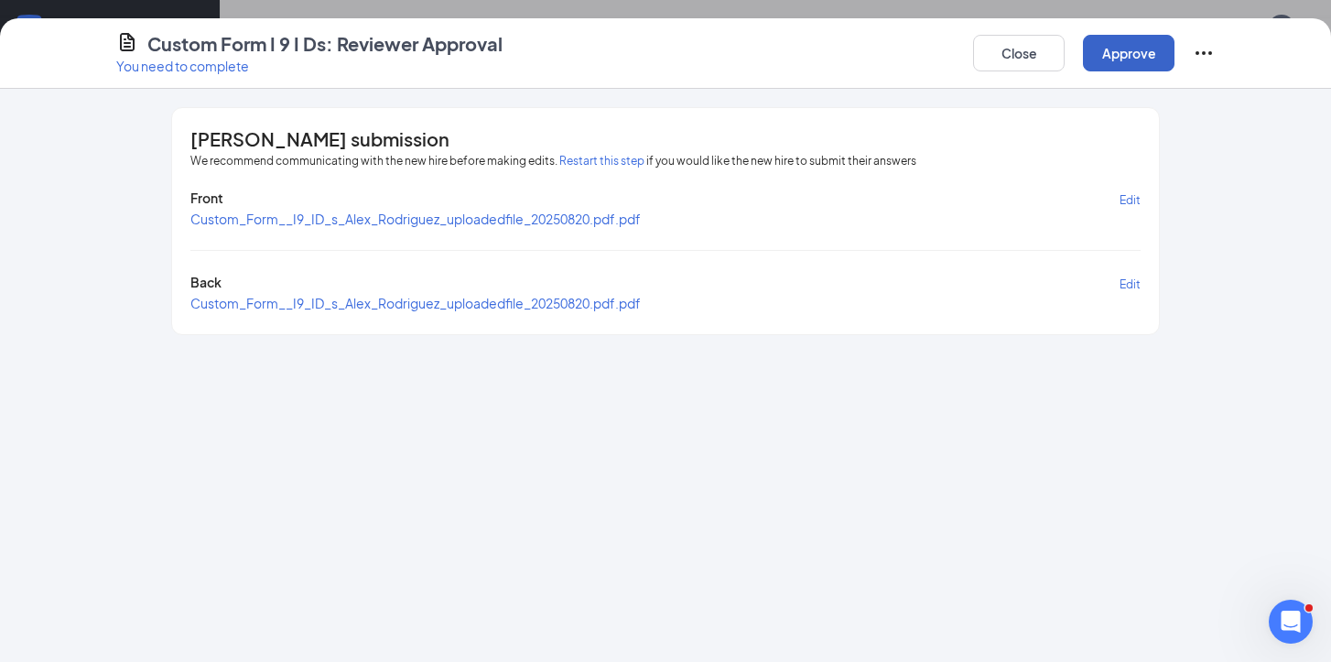
click at [1157, 60] on button "Approve" at bounding box center [1129, 53] width 92 height 37
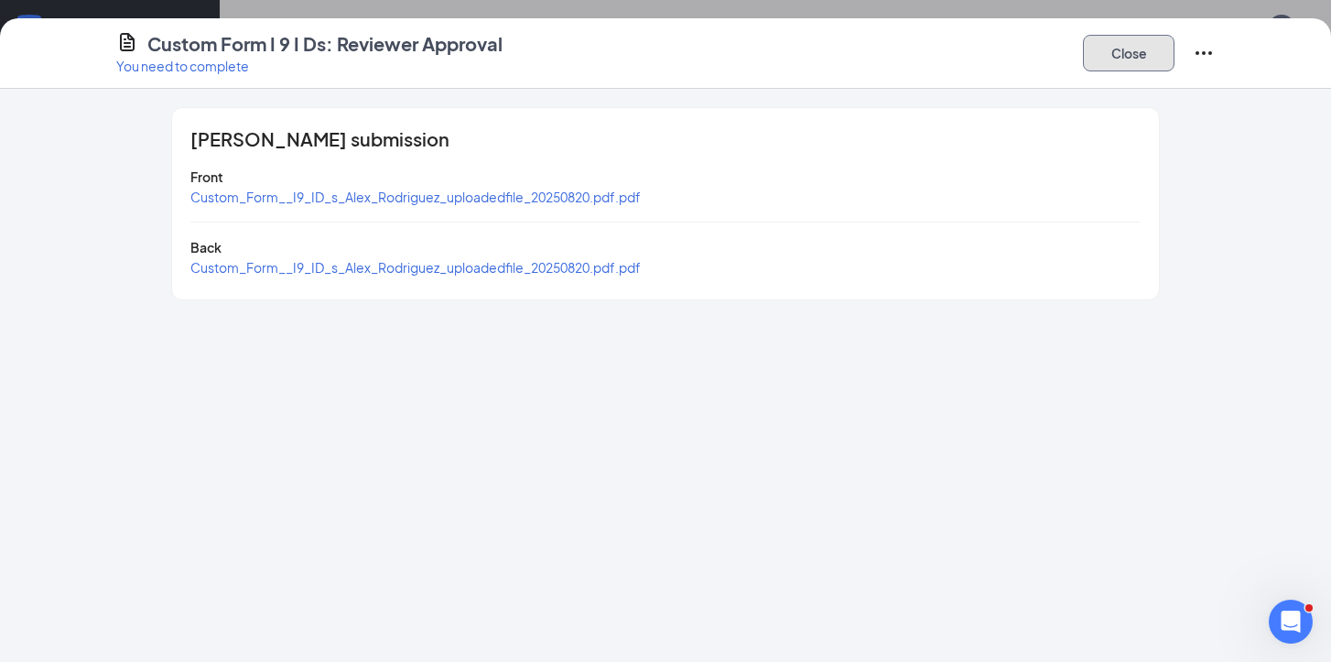
click at [1131, 65] on button "Close" at bounding box center [1129, 53] width 92 height 37
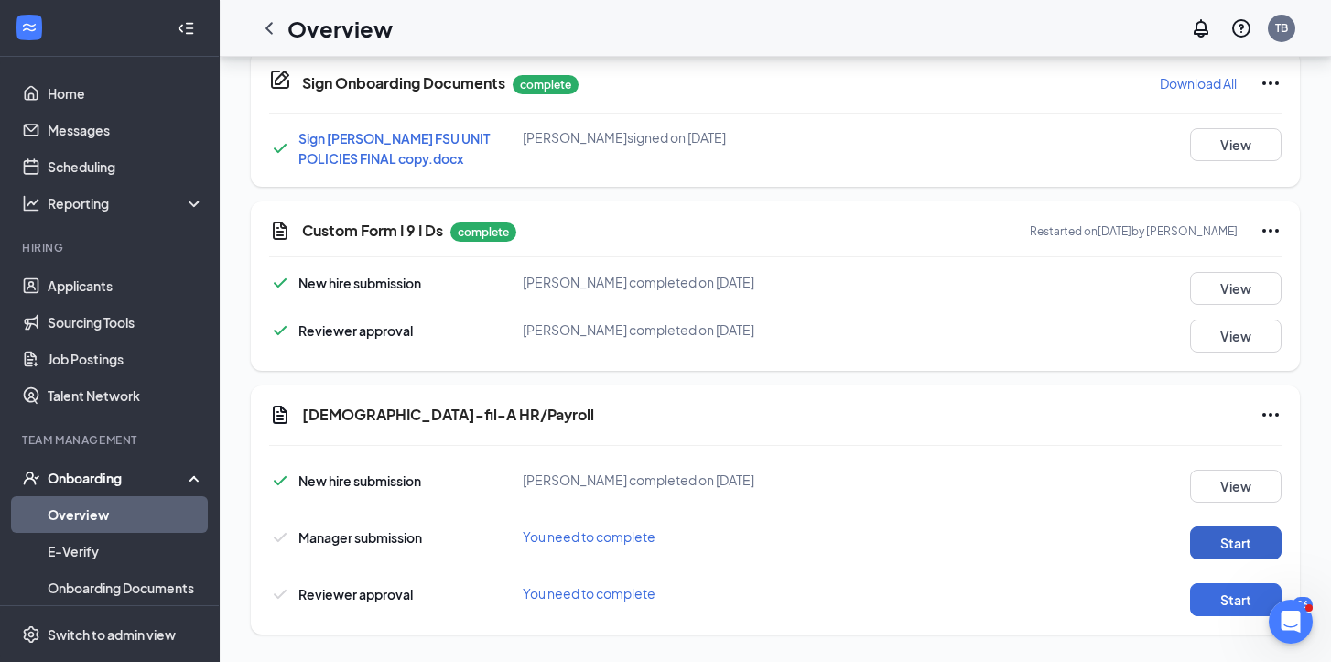
click at [1228, 550] on button "Start" at bounding box center [1236, 542] width 92 height 33
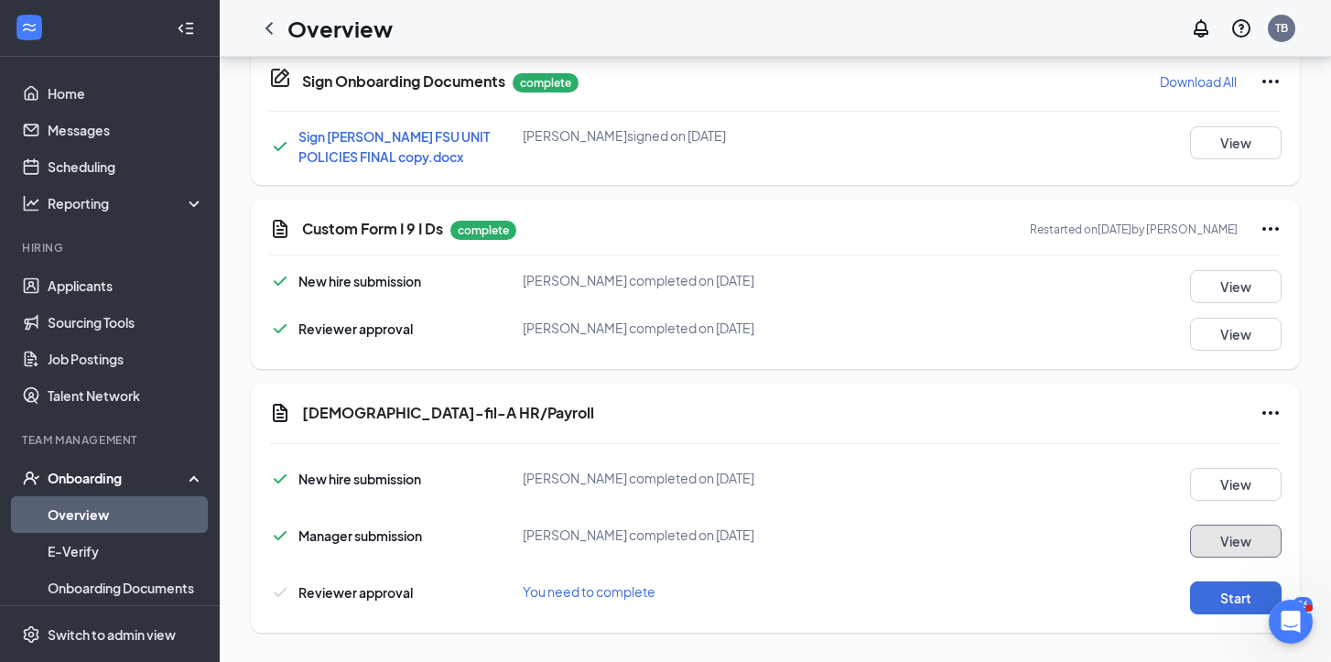
scroll to position [1071, 0]
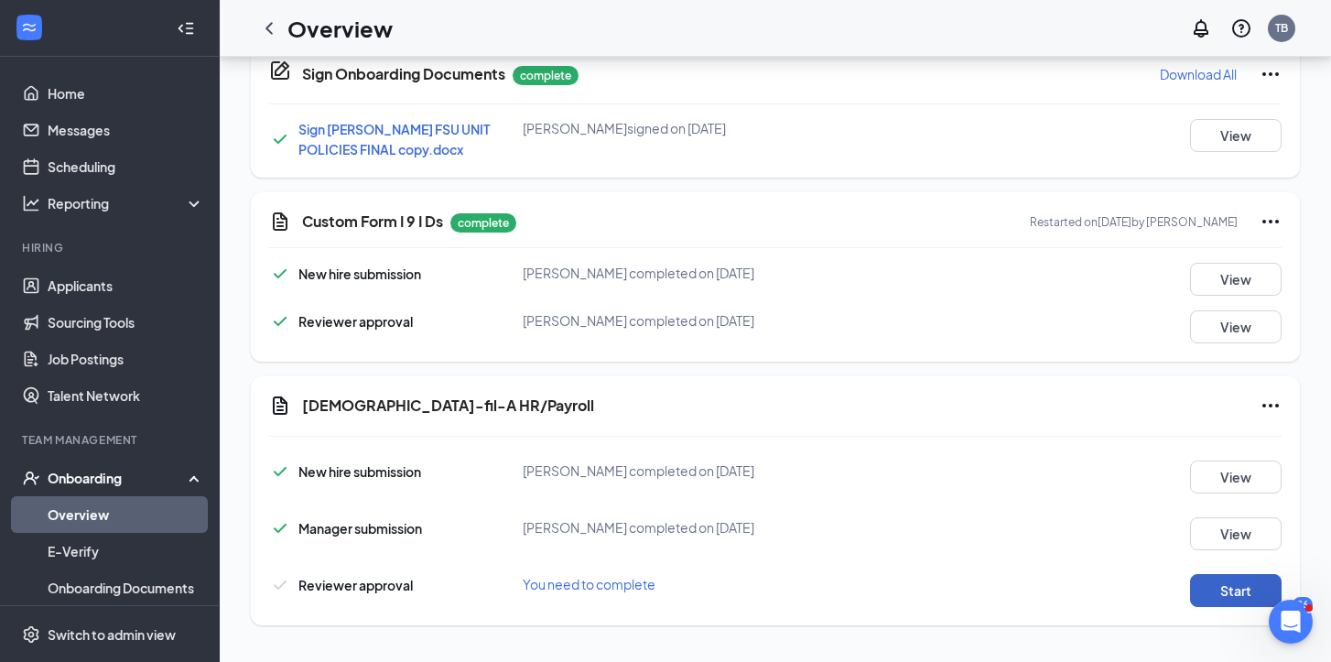
click at [1224, 594] on button "Start" at bounding box center [1236, 590] width 92 height 33
